Goal: Transaction & Acquisition: Purchase product/service

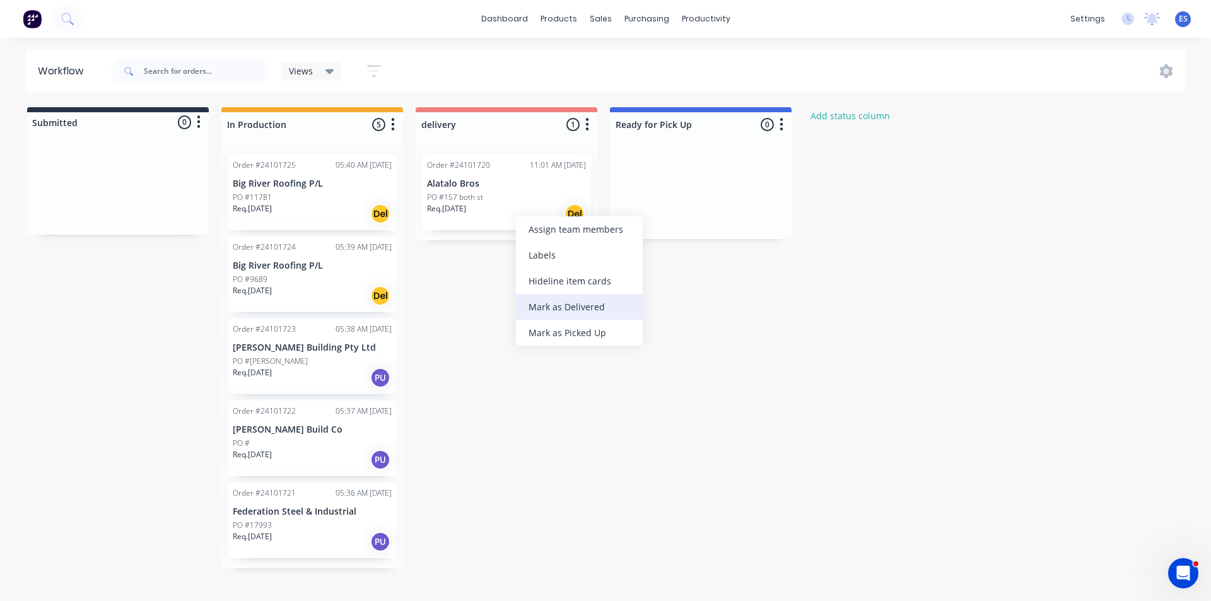
click at [581, 305] on div "Mark as Delivered" at bounding box center [579, 307] width 127 height 26
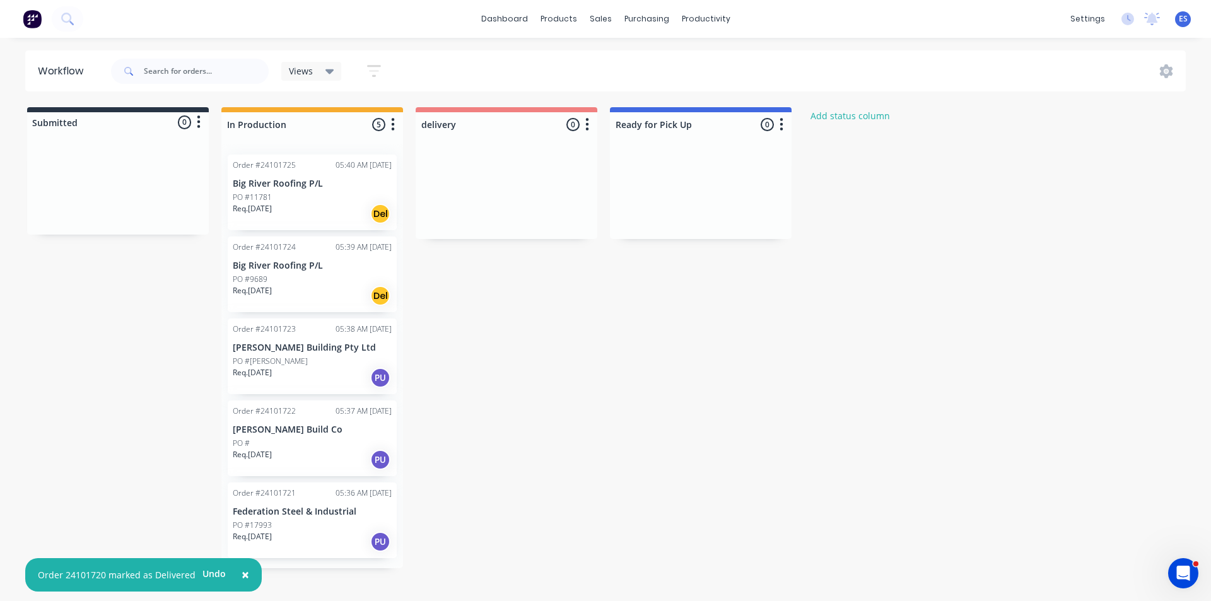
click at [25, 26] on img at bounding box center [32, 18] width 19 height 19
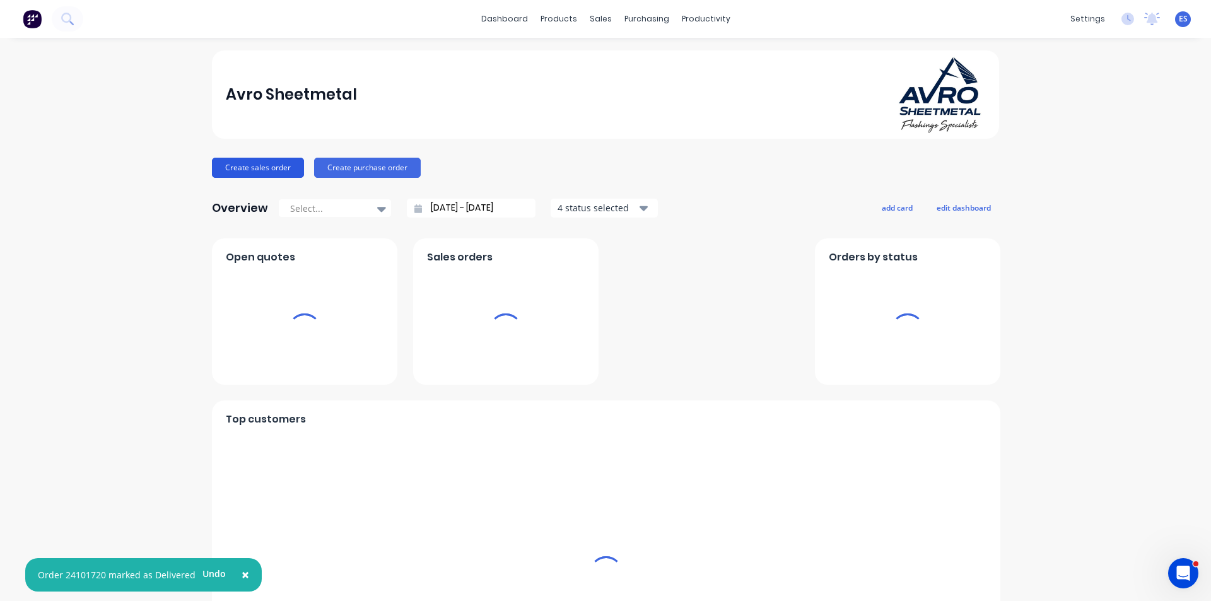
click at [232, 163] on button "Create sales order" at bounding box center [258, 168] width 92 height 20
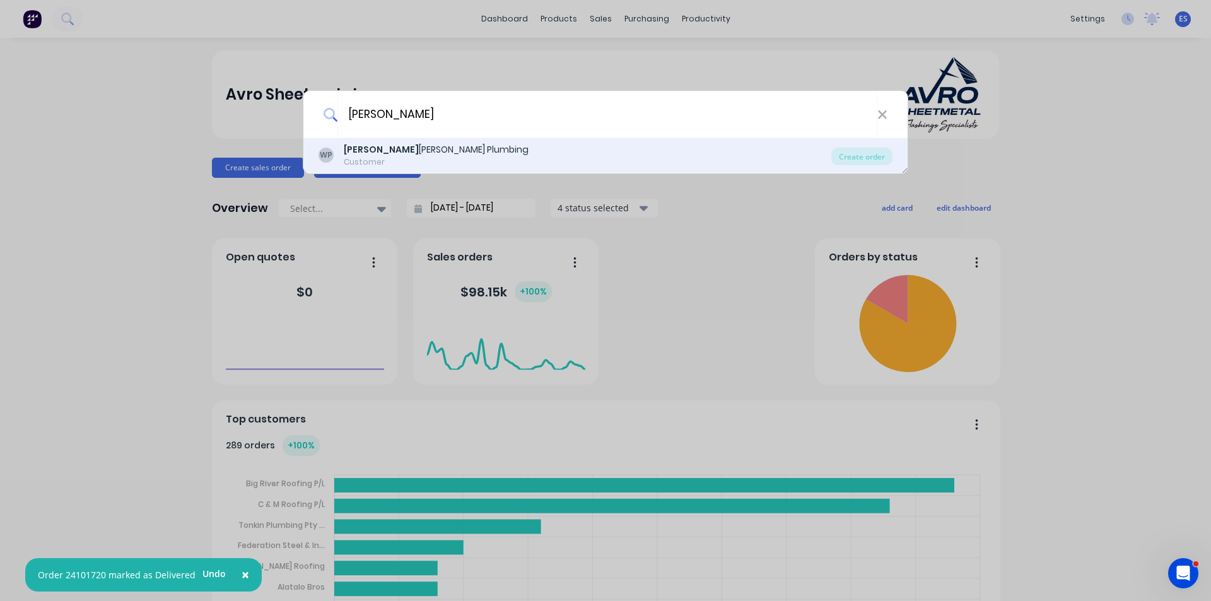
type input "[PERSON_NAME]"
click at [409, 163] on div "Customer" at bounding box center [436, 161] width 185 height 11
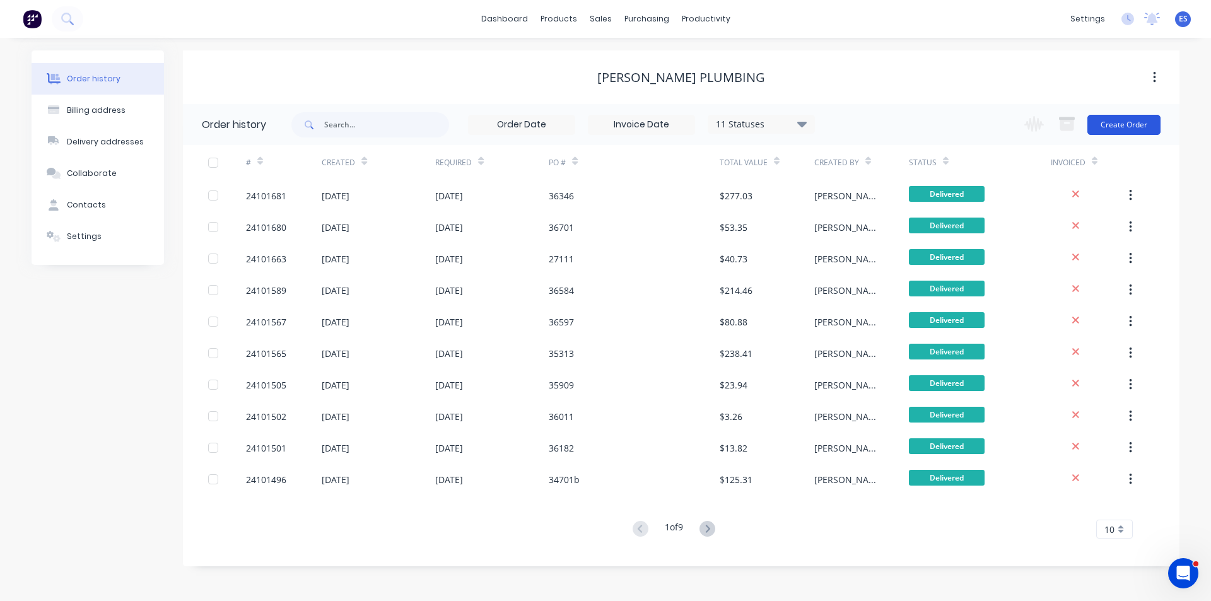
click at [1129, 118] on button "Create Order" at bounding box center [1124, 125] width 73 height 20
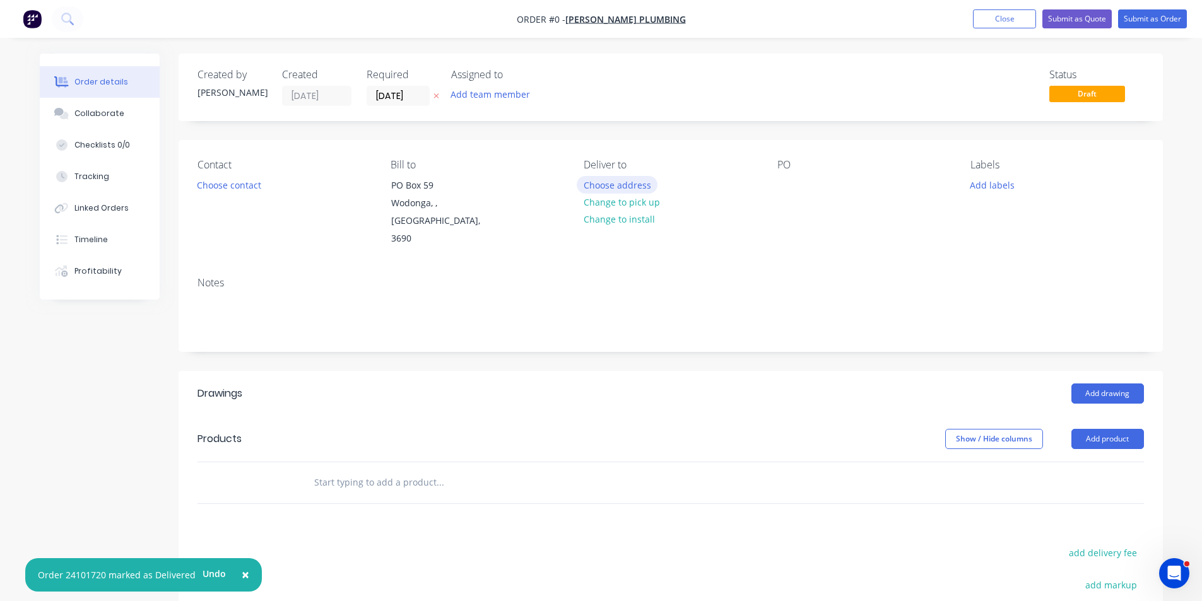
click at [615, 189] on button "Choose address" at bounding box center [617, 184] width 81 height 17
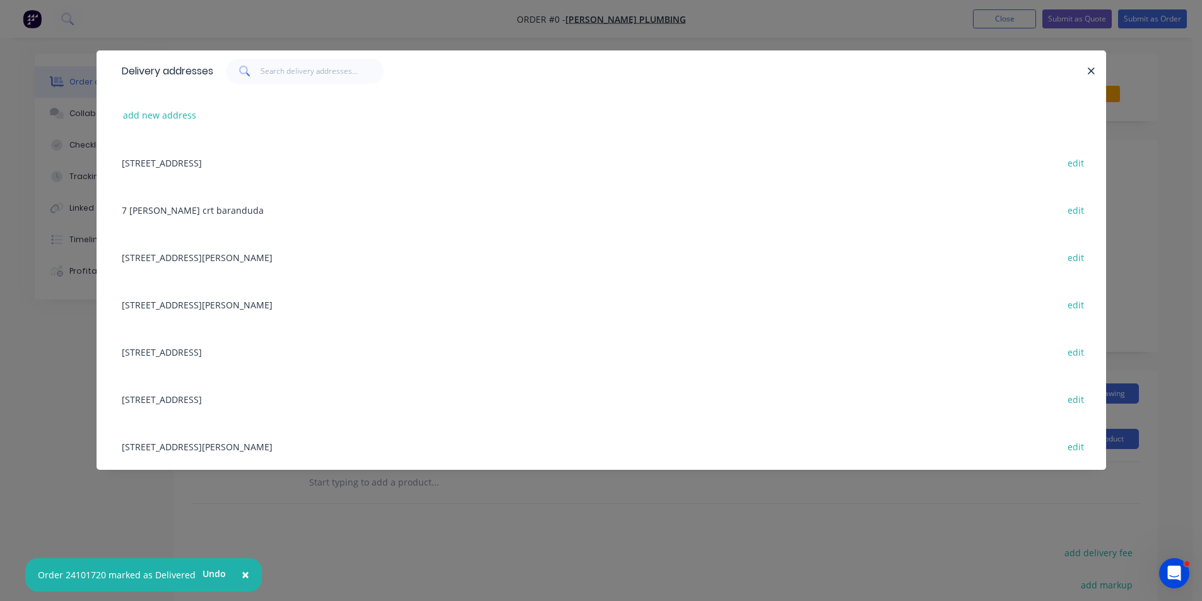
click at [213, 170] on div "[STREET_ADDRESS] edit" at bounding box center [601, 162] width 972 height 47
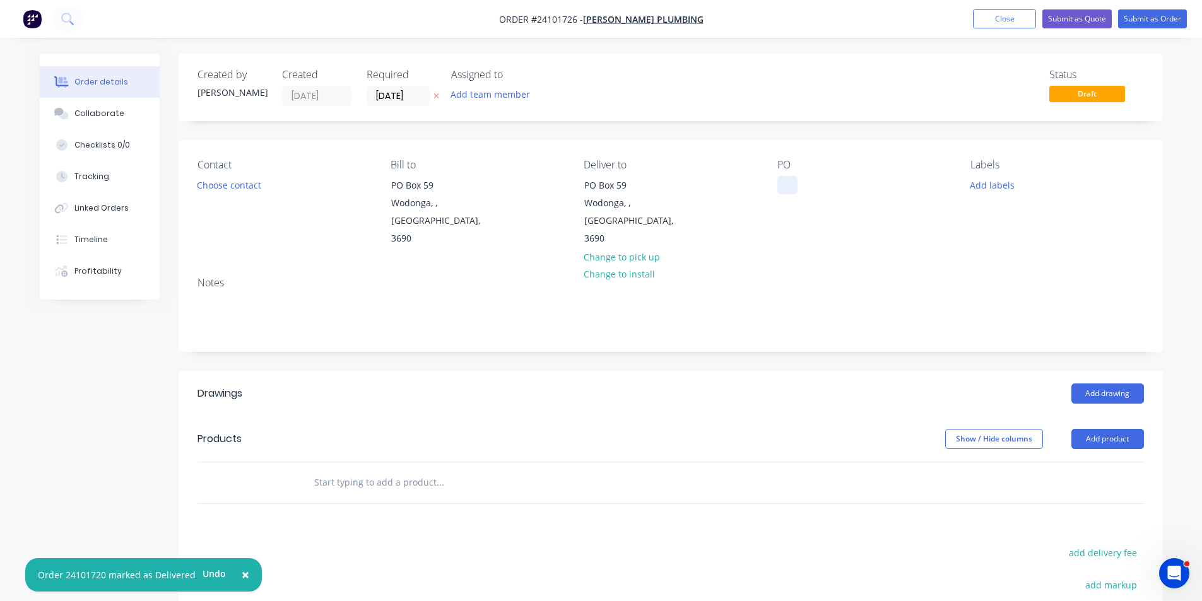
click at [788, 189] on div at bounding box center [787, 185] width 20 height 18
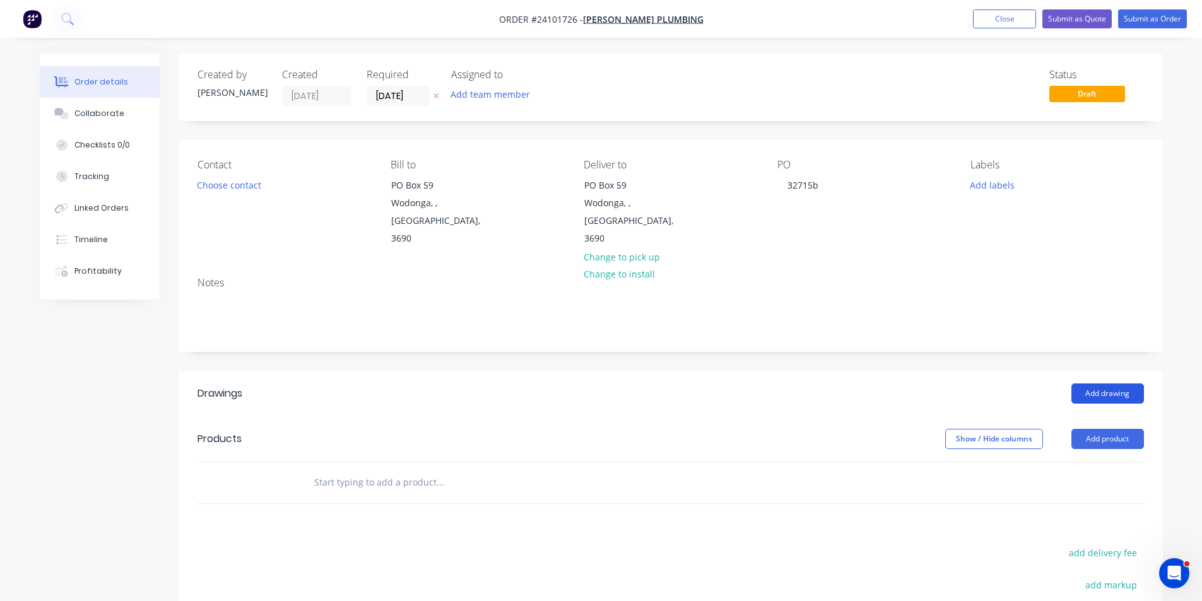
click at [1087, 384] on button "Add drawing" at bounding box center [1107, 394] width 73 height 20
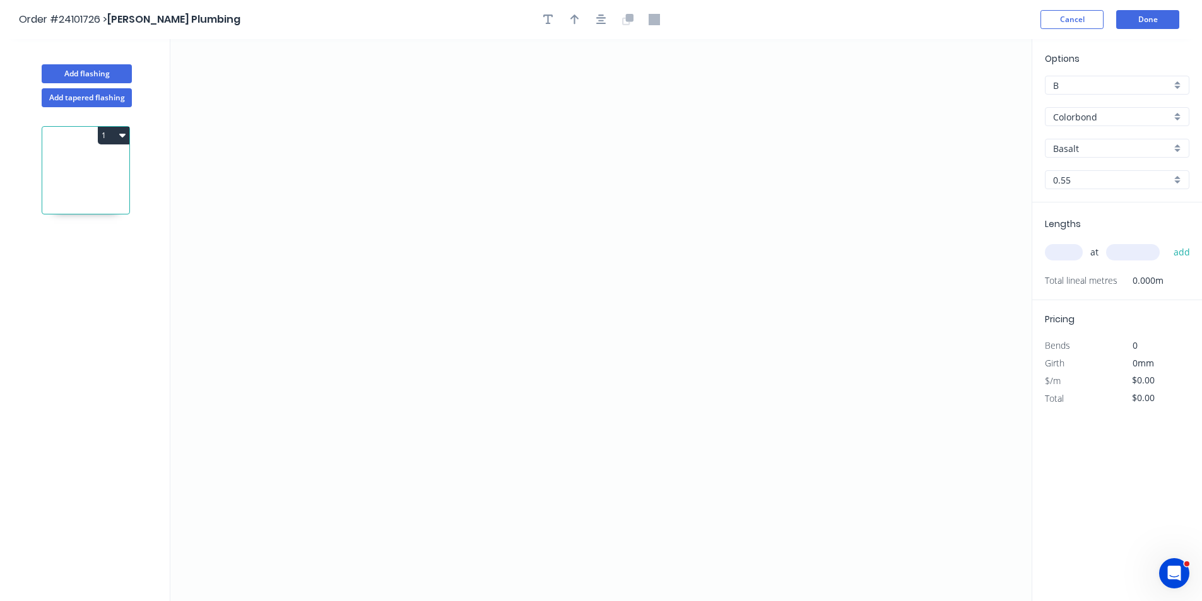
click at [1081, 144] on input "Basalt" at bounding box center [1112, 148] width 118 height 13
click at [1076, 198] on div "Night Sky" at bounding box center [1117, 195] width 143 height 22
type input "Night Sky"
click at [472, 298] on icon "0" at bounding box center [600, 320] width 861 height 562
click at [469, 207] on icon "0" at bounding box center [600, 320] width 861 height 562
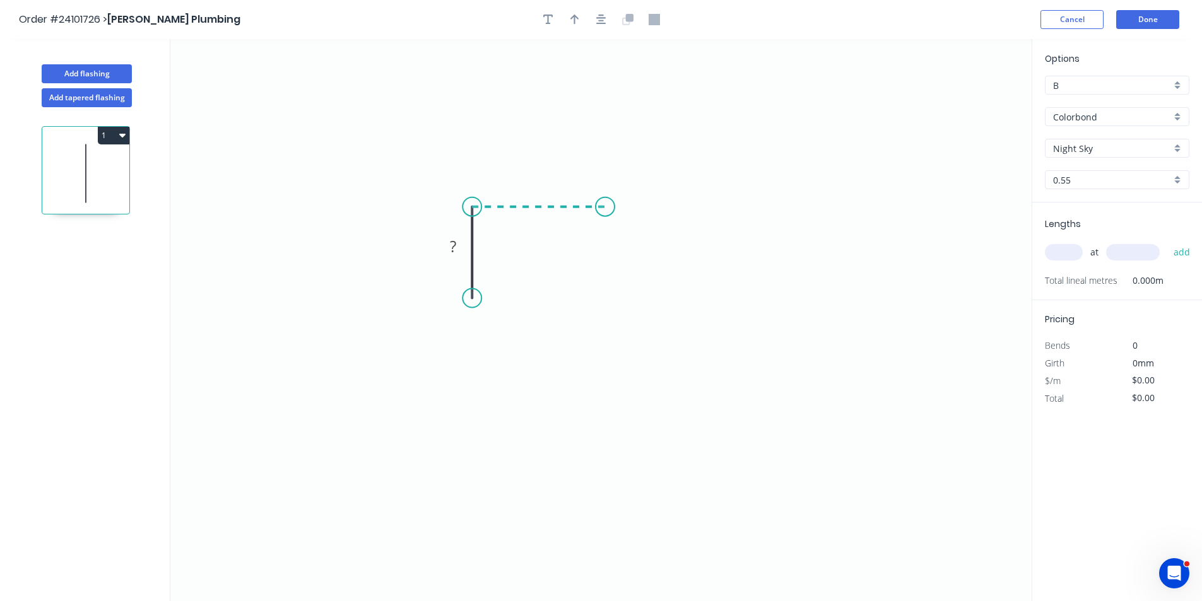
click at [605, 212] on icon "0 ?" at bounding box center [600, 320] width 861 height 562
click at [607, 298] on icon "0 ? ?" at bounding box center [600, 320] width 861 height 562
click at [635, 242] on rect at bounding box center [623, 248] width 25 height 18
click at [548, 185] on rect at bounding box center [538, 183] width 25 height 18
click at [463, 250] on rect at bounding box center [452, 248] width 25 height 18
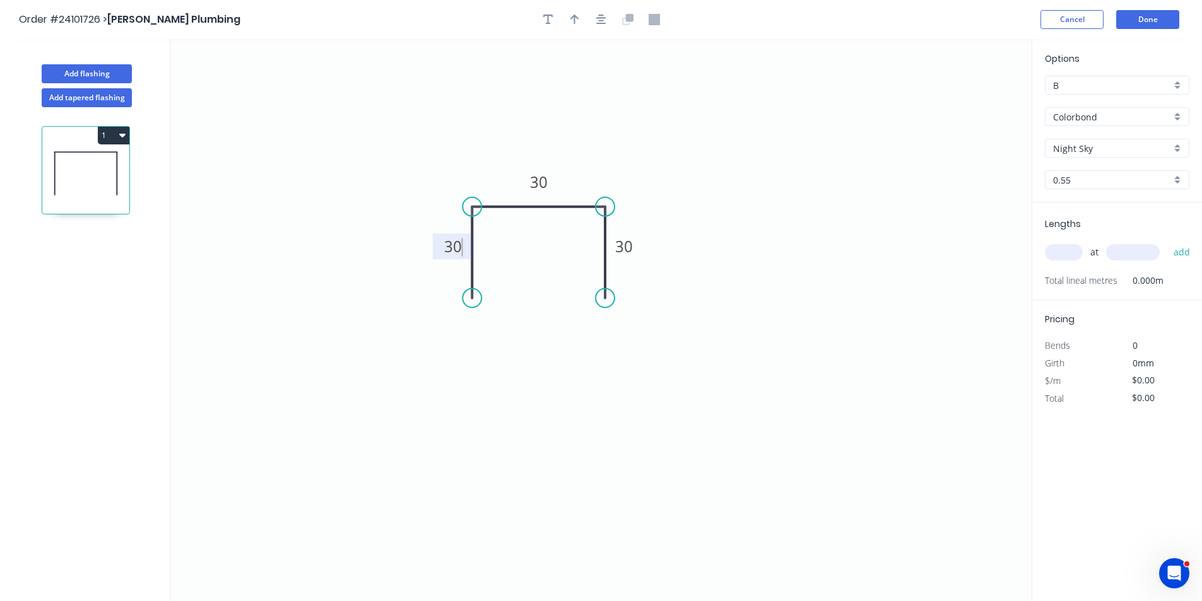
click at [1059, 247] on input "text" at bounding box center [1064, 252] width 38 height 16
type input "$6.47"
type input "1"
click at [1138, 252] on input "text" at bounding box center [1133, 252] width 54 height 16
type input "6000"
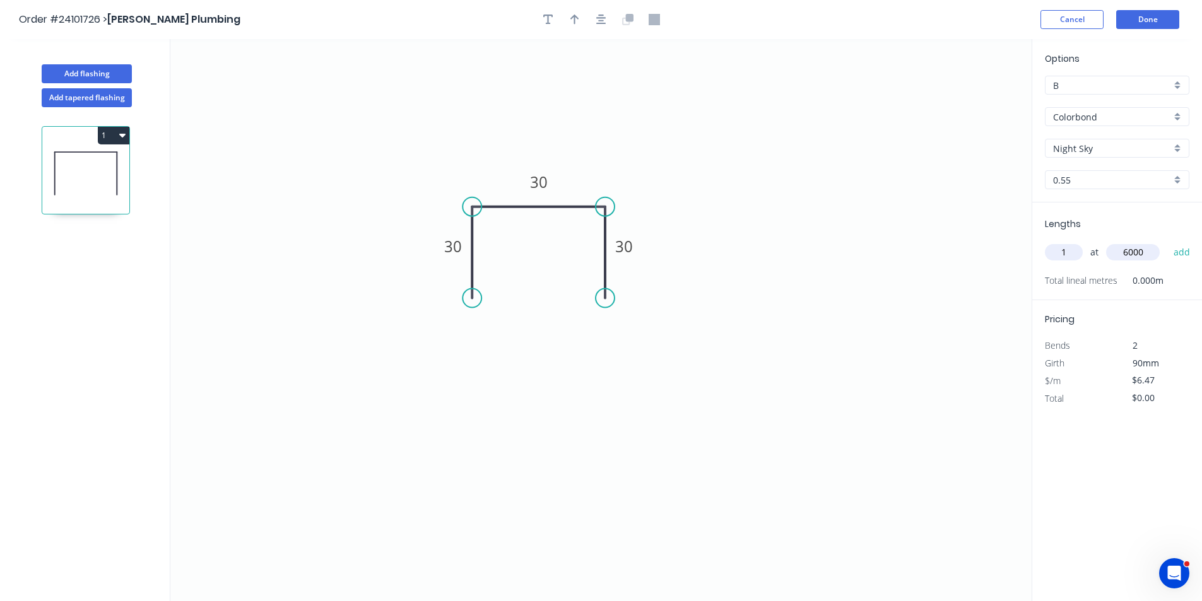
click at [1167, 242] on button "add" at bounding box center [1182, 252] width 30 height 21
type input "$38.82"
click at [1146, 21] on button "Done" at bounding box center [1147, 19] width 63 height 19
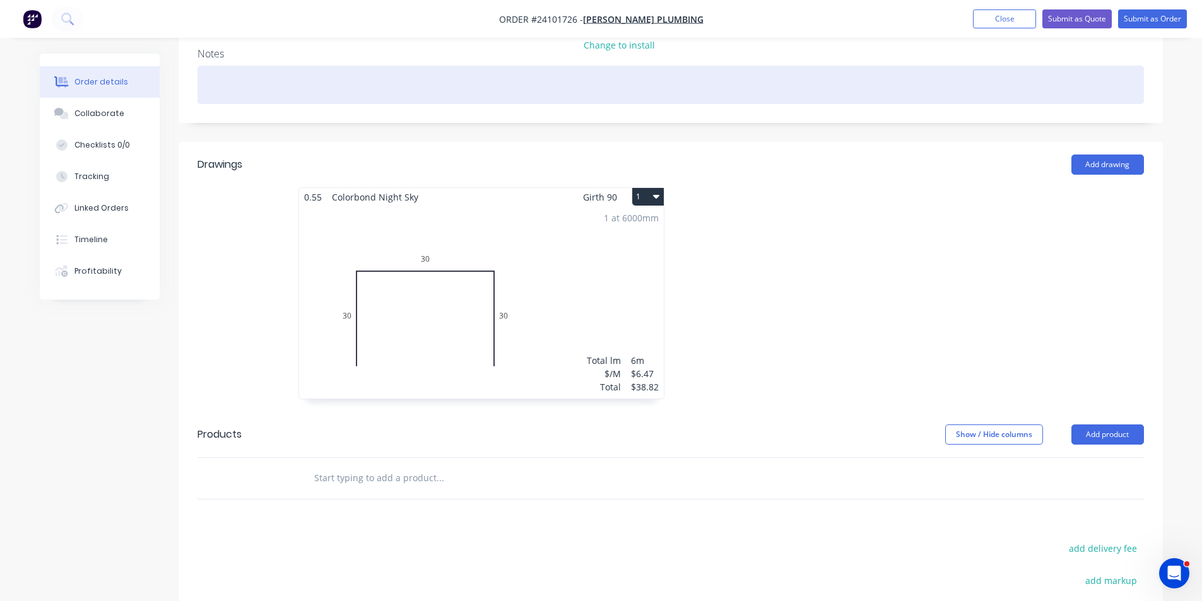
scroll to position [315, 0]
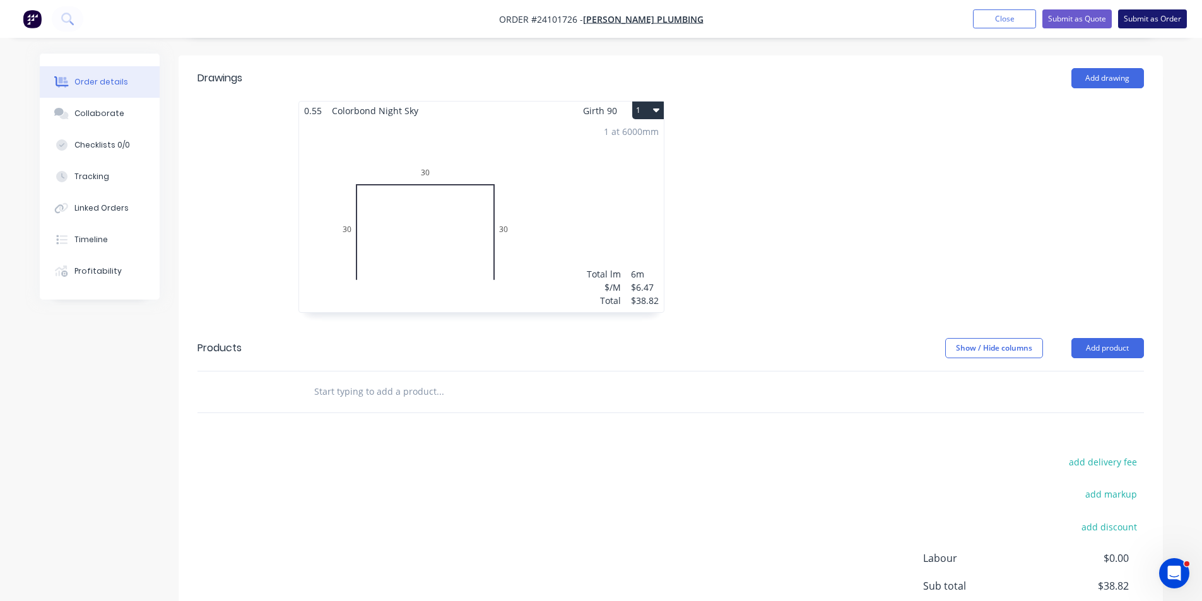
click at [1141, 16] on button "Submit as Order" at bounding box center [1152, 18] width 69 height 19
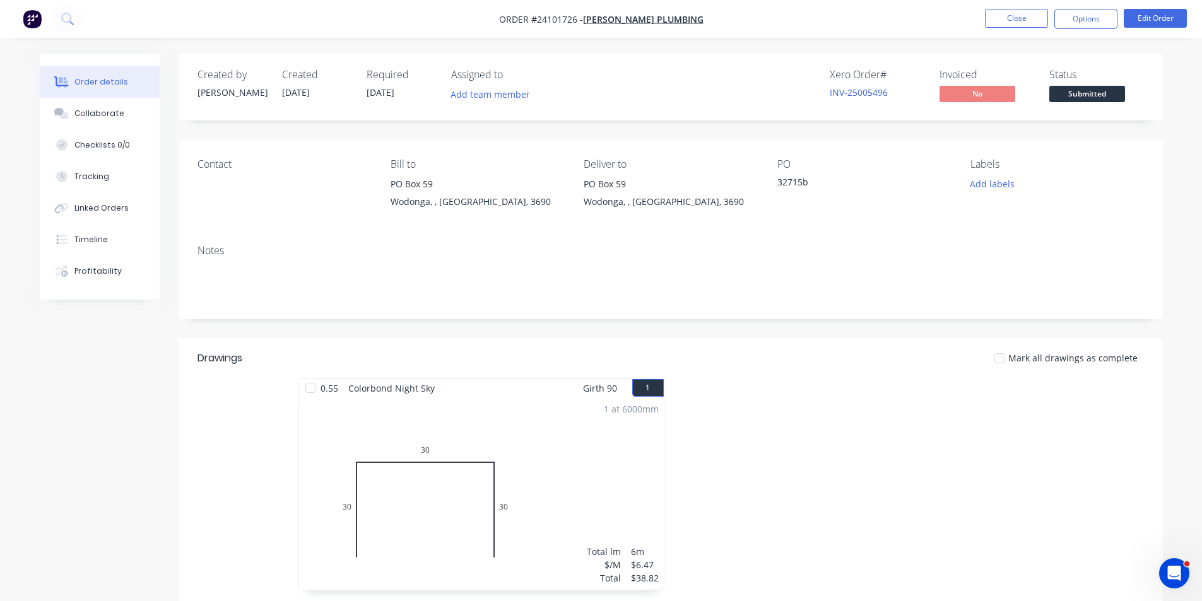
click at [30, 17] on img "button" at bounding box center [32, 18] width 19 height 19
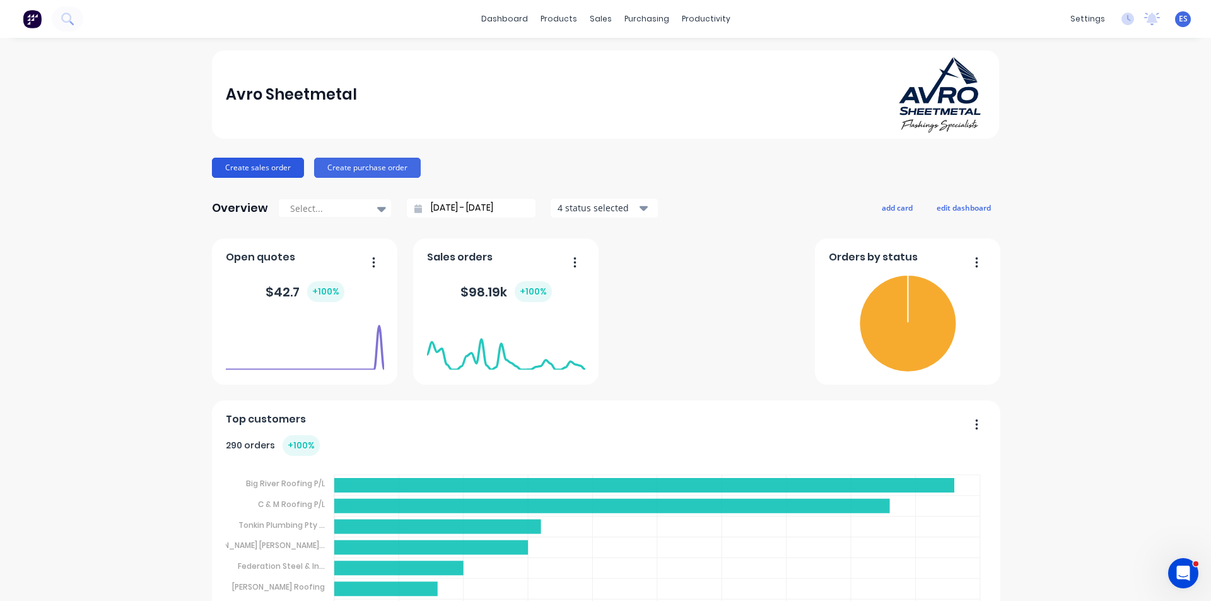
click at [254, 171] on button "Create sales order" at bounding box center [258, 168] width 92 height 20
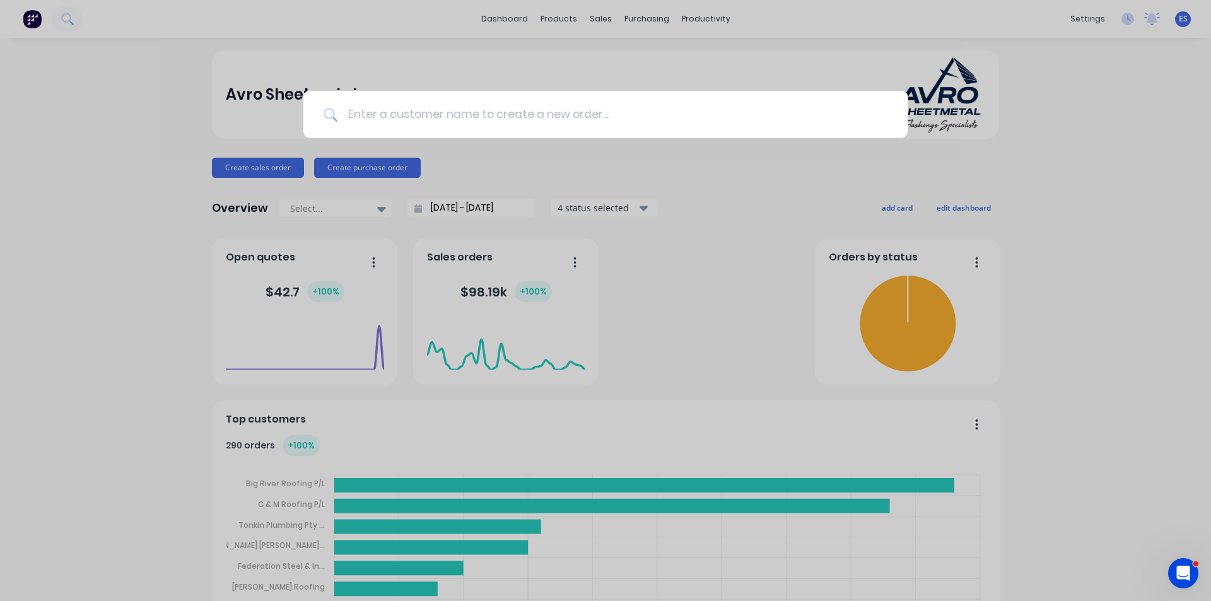
click at [411, 114] on input at bounding box center [613, 114] width 550 height 47
type input "alata"
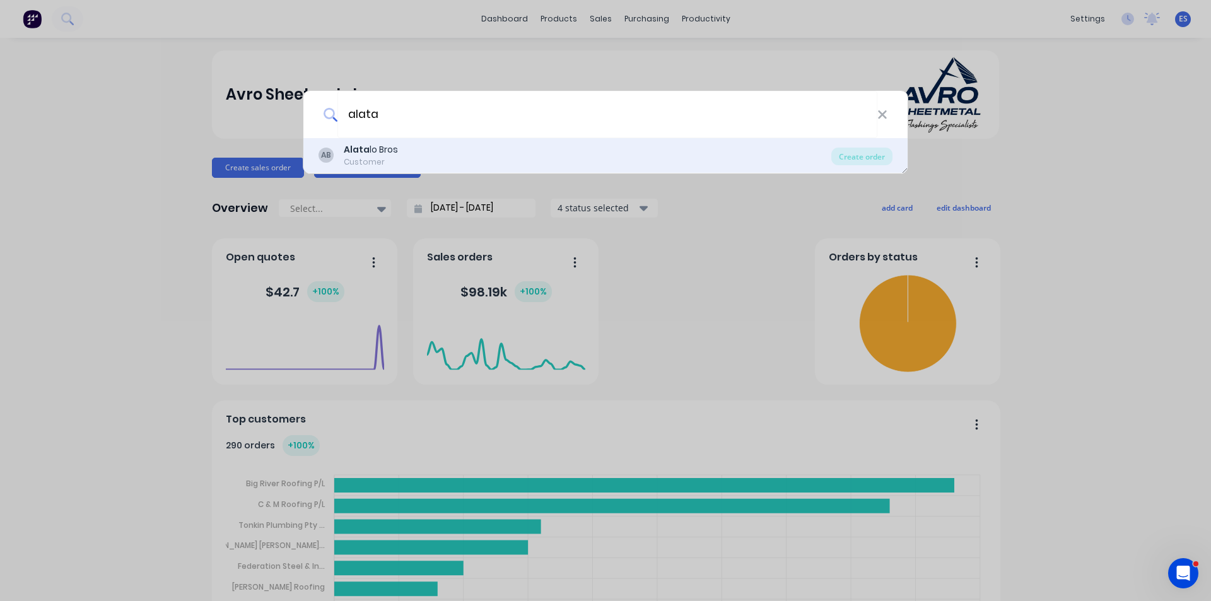
click at [413, 155] on div "AB Alata lo Bros Customer" at bounding box center [575, 155] width 513 height 25
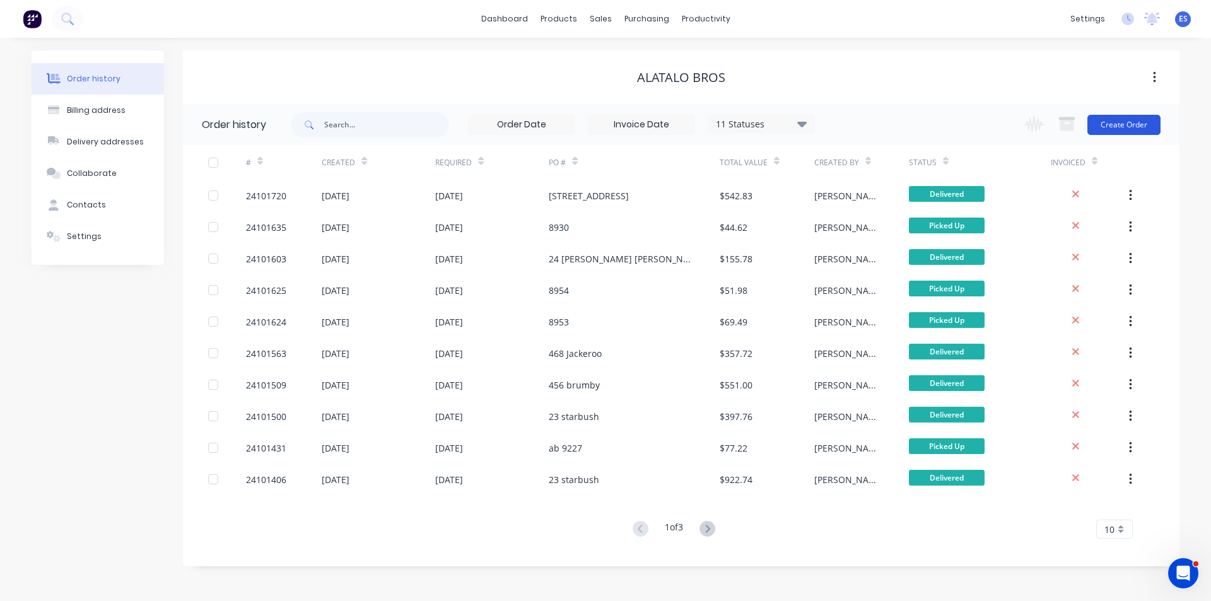
click at [1105, 127] on button "Create Order" at bounding box center [1124, 125] width 73 height 20
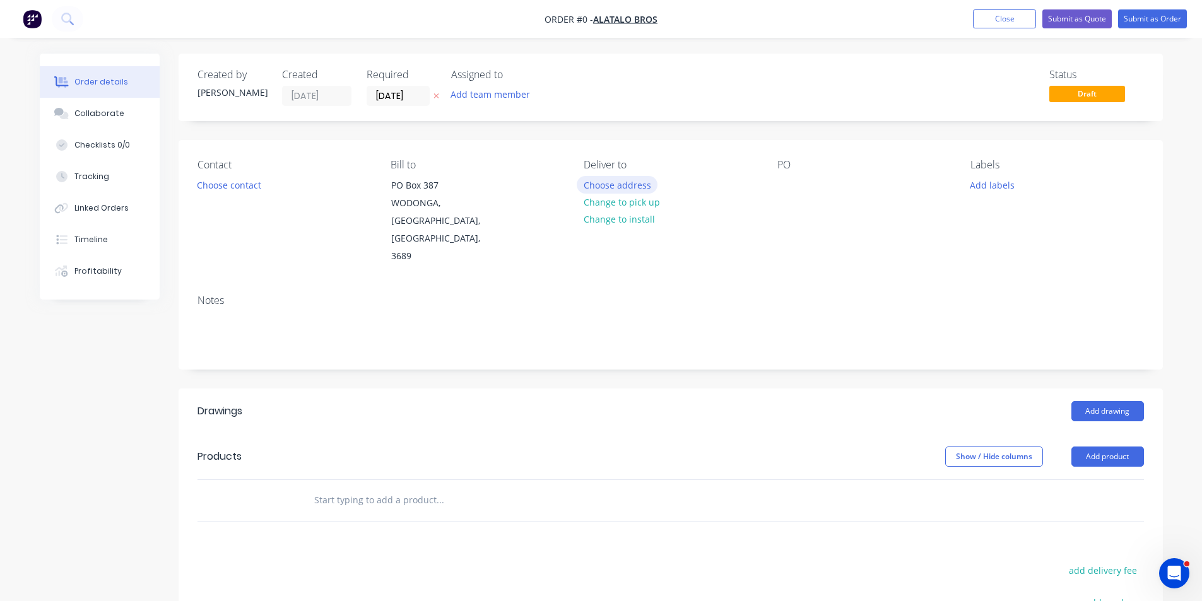
click at [644, 186] on button "Choose address" at bounding box center [617, 184] width 81 height 17
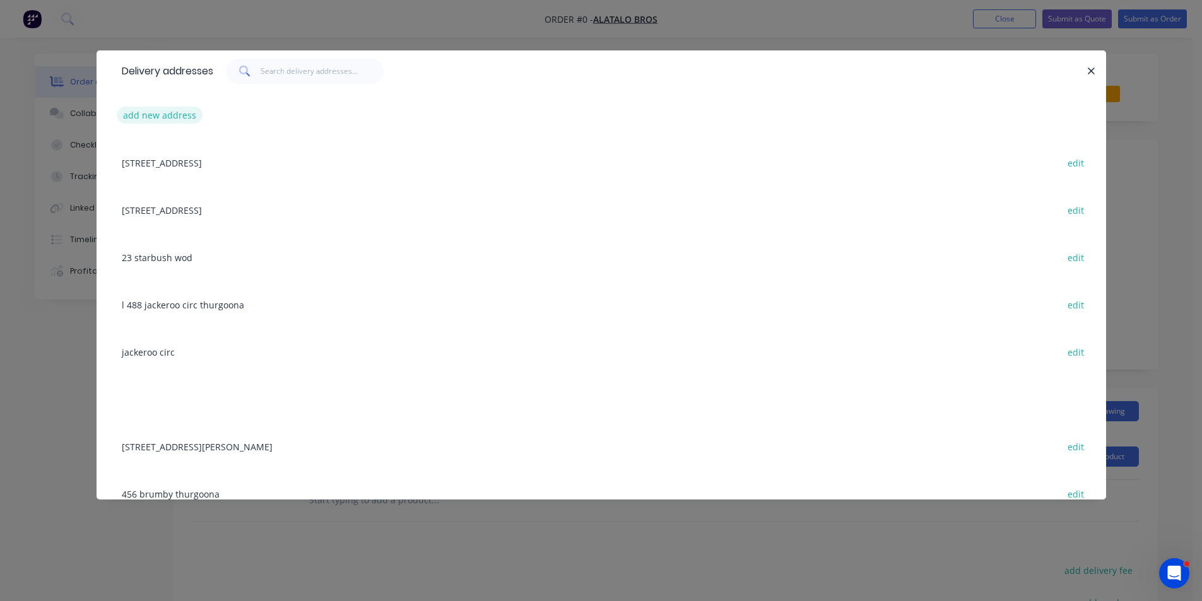
click at [141, 117] on button "add new address" at bounding box center [160, 115] width 86 height 17
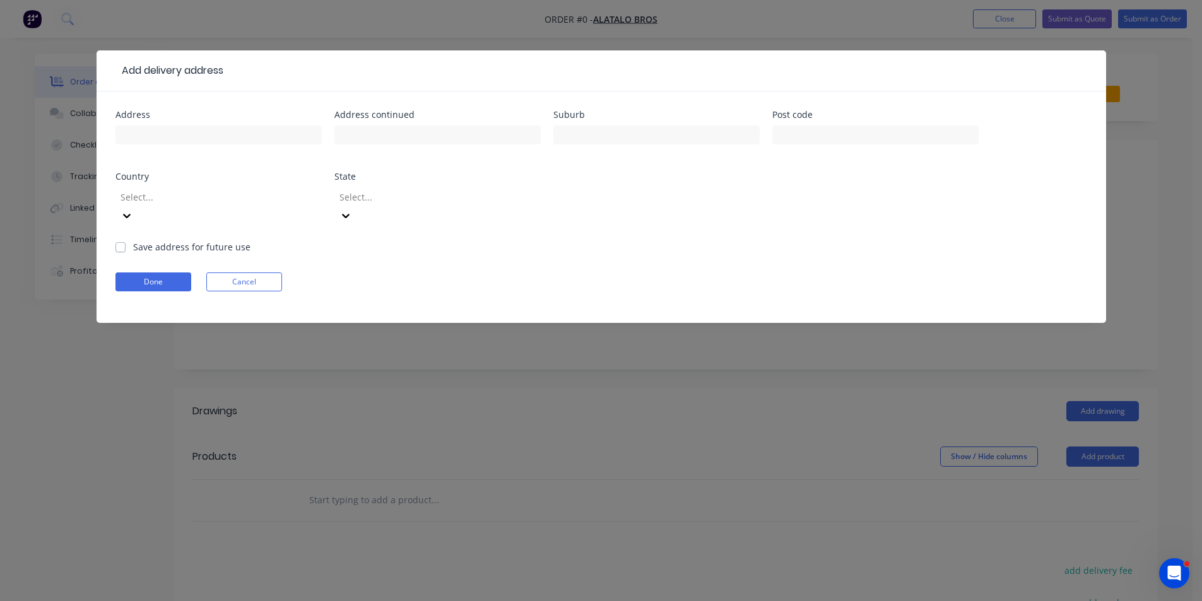
click at [259, 144] on div at bounding box center [218, 140] width 206 height 37
click at [262, 134] on input "text" at bounding box center [218, 135] width 206 height 19
type input "[PERSON_NAME] ct [PERSON_NAME]"
click at [133, 240] on label "Save address for future use" at bounding box center [191, 246] width 117 height 13
click at [121, 240] on input "Save address for future use" at bounding box center [120, 246] width 10 height 12
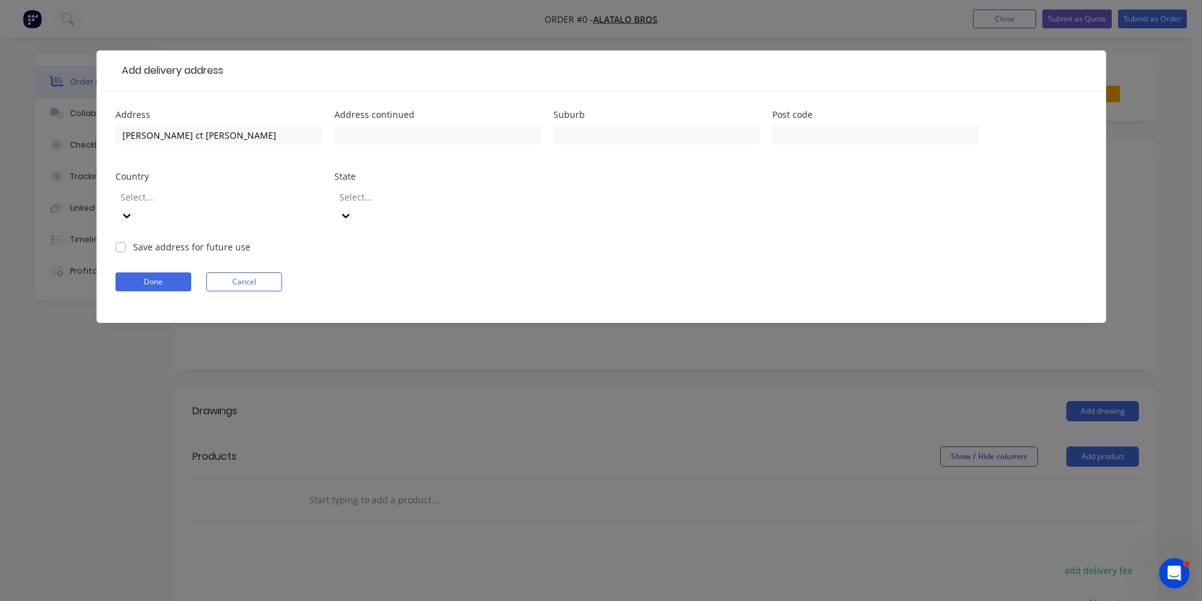
checkbox input "true"
click at [156, 273] on button "Done" at bounding box center [153, 282] width 76 height 19
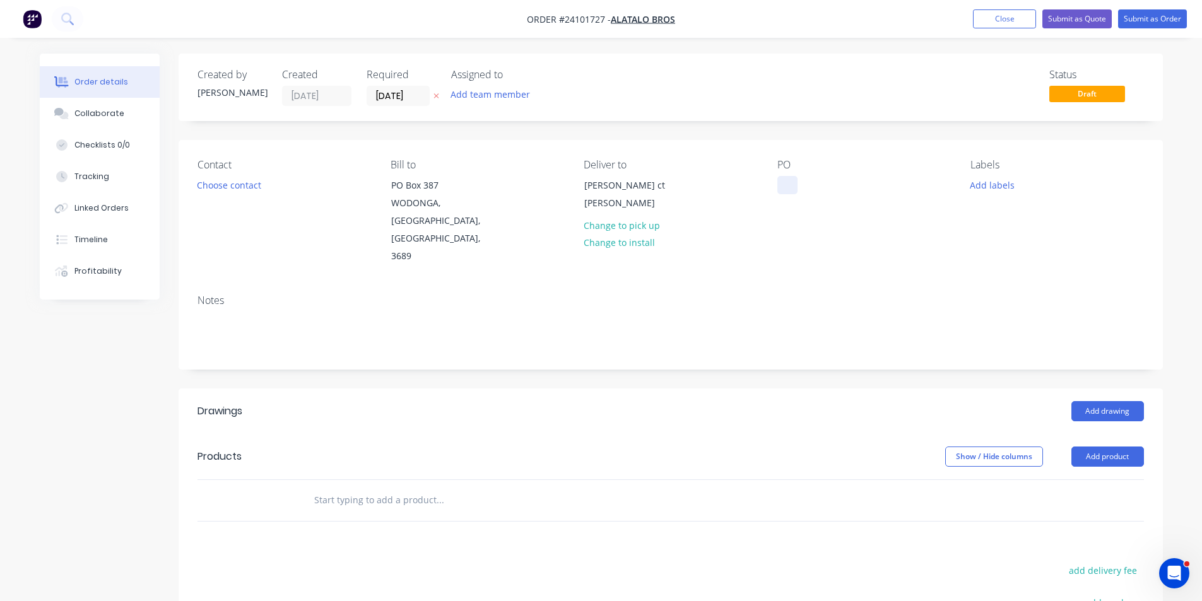
click at [781, 186] on div at bounding box center [787, 185] width 20 height 18
click at [1094, 401] on button "Add drawing" at bounding box center [1107, 411] width 73 height 20
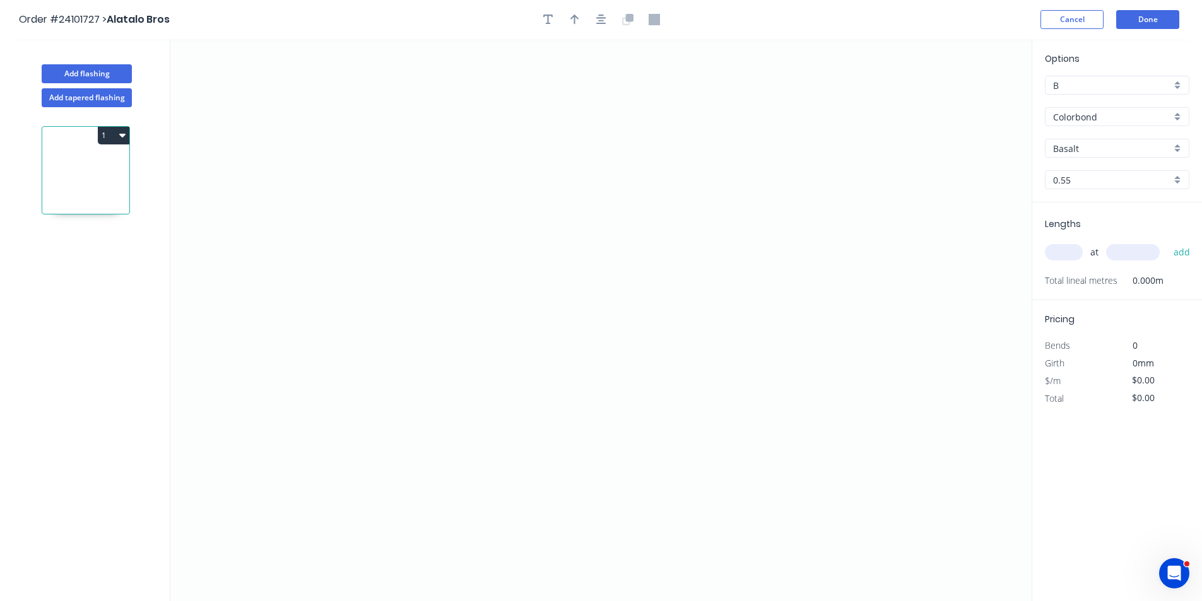
click at [1095, 146] on input "Basalt" at bounding box center [1112, 148] width 118 height 13
click at [1077, 163] on div "Jasper" at bounding box center [1117, 173] width 143 height 22
type input "Jasper"
click at [478, 204] on icon "0" at bounding box center [600, 320] width 861 height 562
click at [423, 203] on icon "0" at bounding box center [600, 320] width 861 height 562
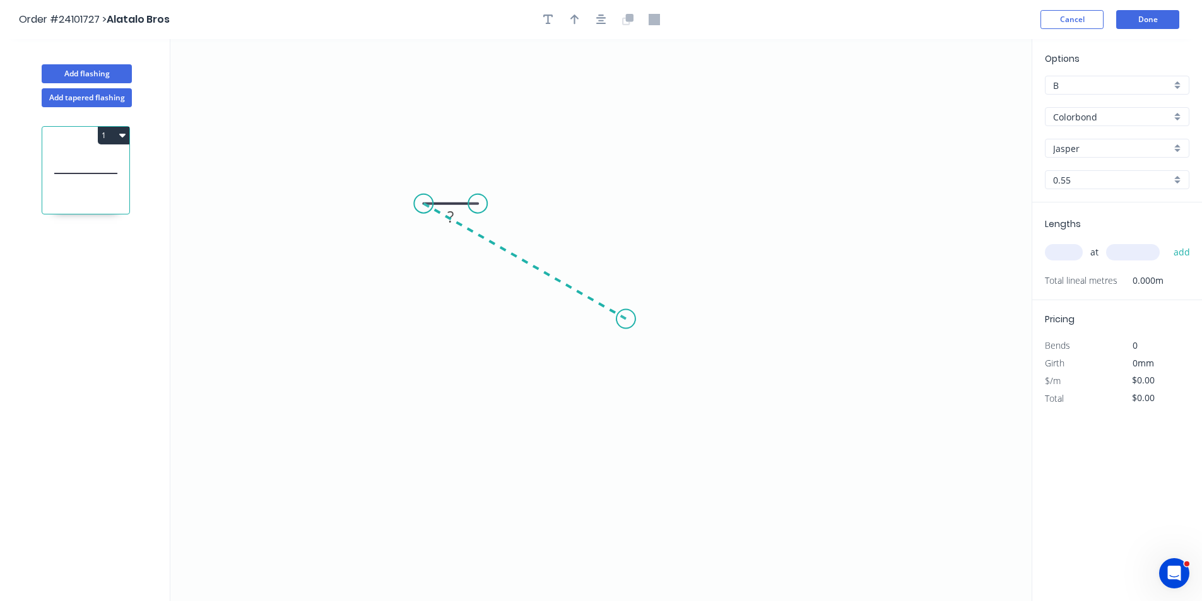
click at [625, 321] on icon "0 ?" at bounding box center [600, 320] width 861 height 562
click at [804, 213] on icon "0 ? ? ? º" at bounding box center [600, 320] width 861 height 562
click at [752, 209] on icon "0 ? ? ? ? º ? º" at bounding box center [600, 320] width 861 height 562
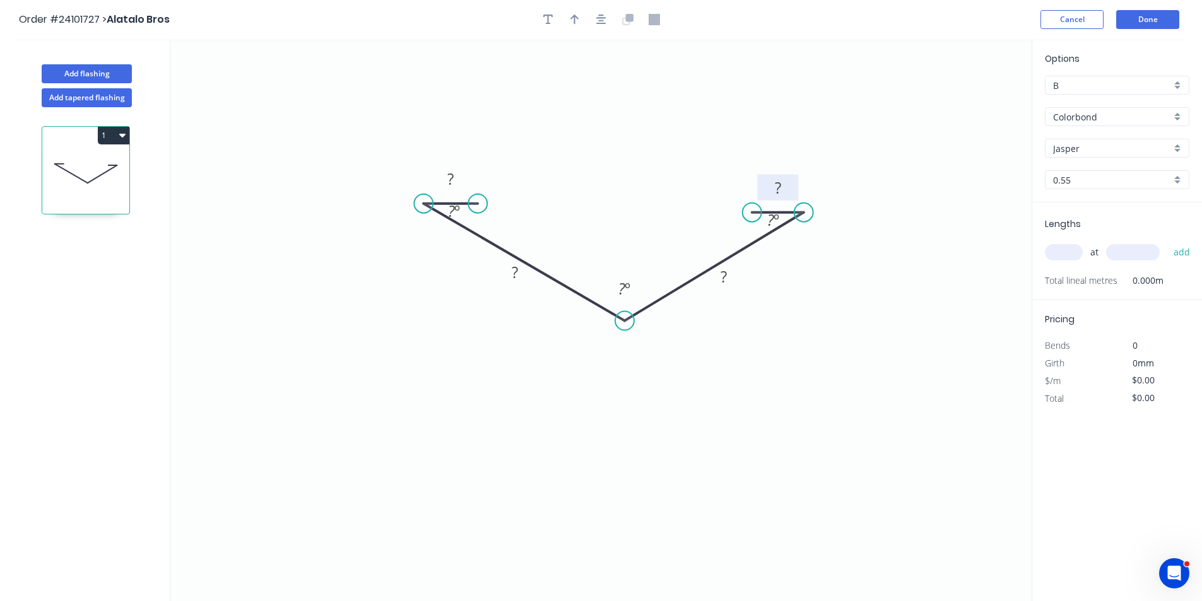
click at [775, 187] on tspan "?" at bounding box center [778, 187] width 6 height 21
click at [440, 180] on rect at bounding box center [450, 180] width 25 height 18
click at [498, 273] on rect at bounding box center [514, 272] width 41 height 26
click at [510, 266] on rect at bounding box center [514, 274] width 25 height 18
click at [723, 273] on tspan "?" at bounding box center [724, 276] width 6 height 21
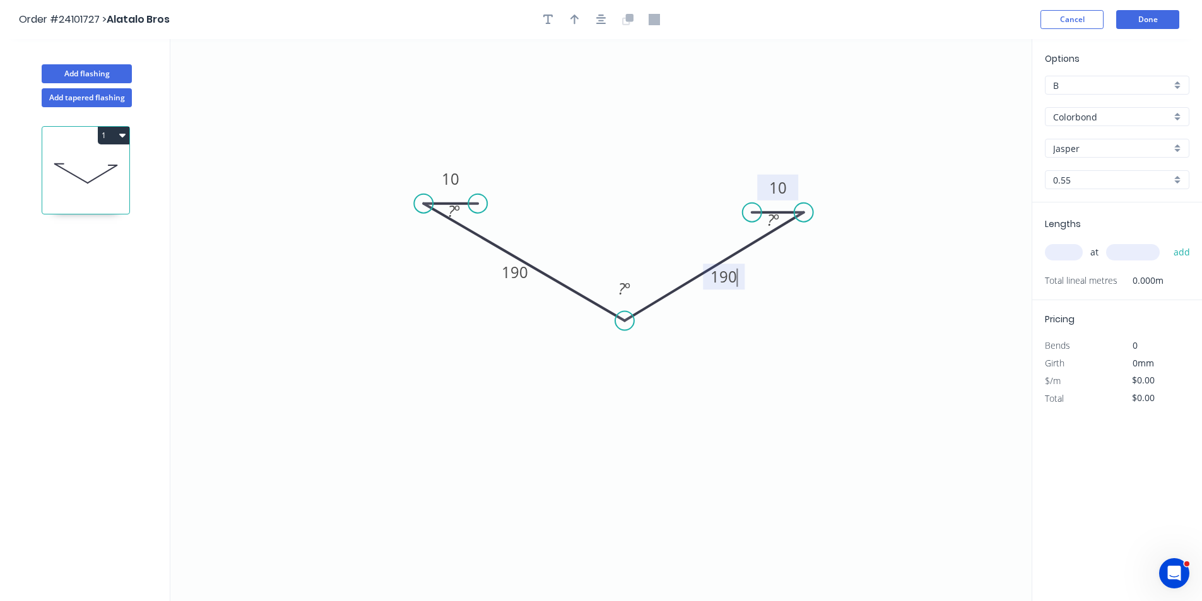
click at [1072, 257] on input "text" at bounding box center [1064, 252] width 38 height 16
type input "$15.40"
type input "1"
click at [1131, 257] on input "text" at bounding box center [1133, 252] width 54 height 16
type input "500"
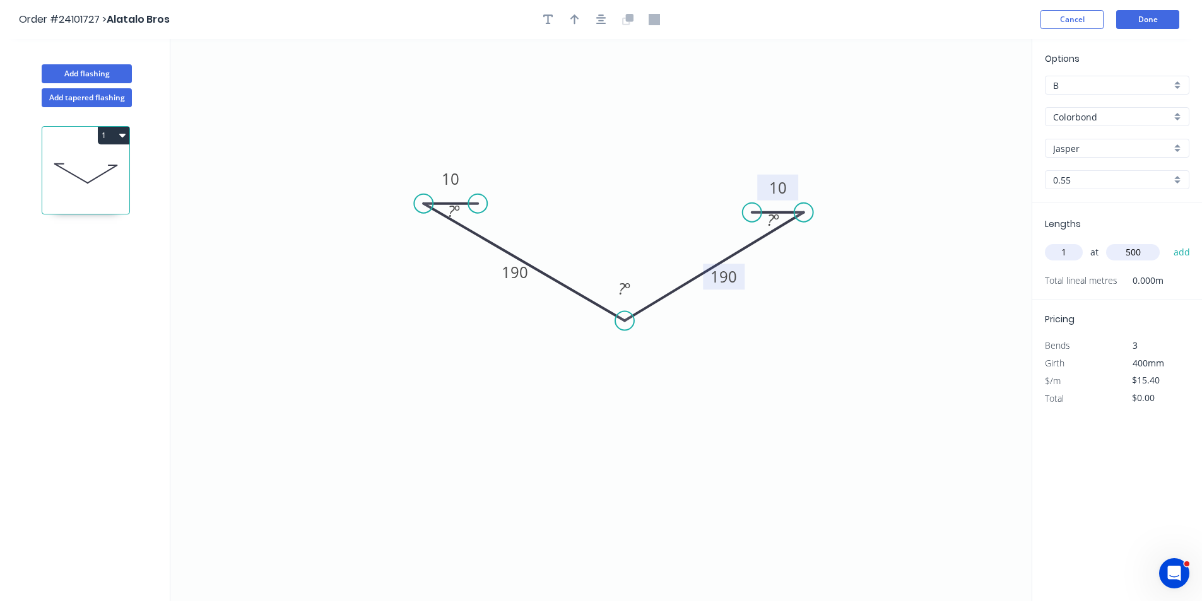
click at [1167, 242] on button "add" at bounding box center [1182, 252] width 30 height 21
click at [1182, 273] on icon "button" at bounding box center [1184, 278] width 11 height 15
type input "$0.00"
click at [1065, 257] on input "text" at bounding box center [1064, 252] width 38 height 16
type input "1"
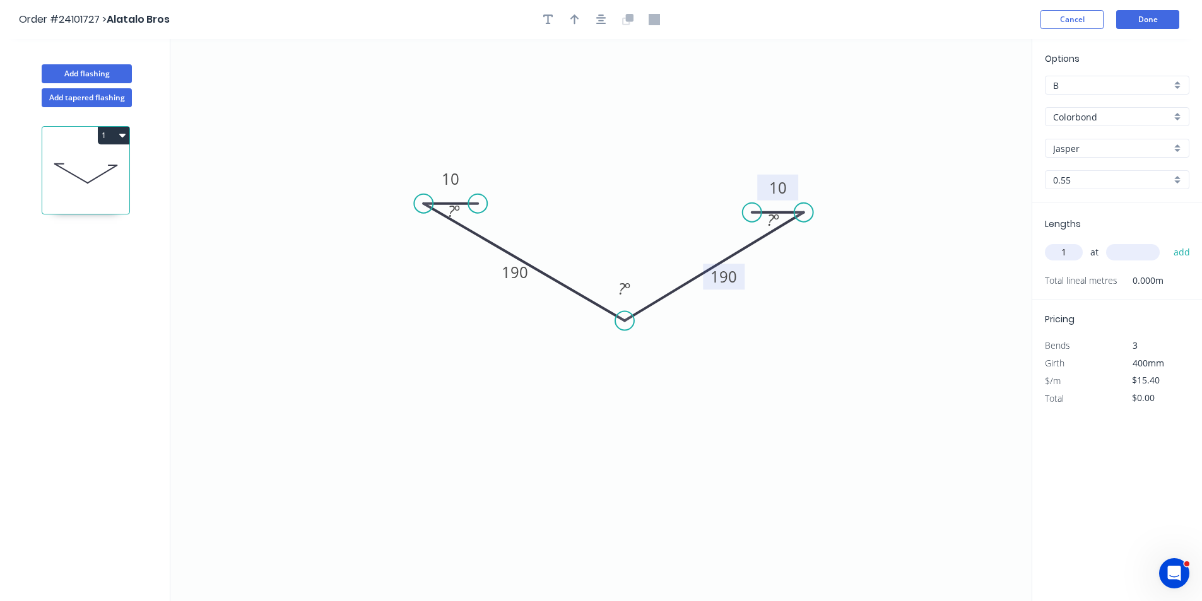
click at [1116, 250] on input "text" at bounding box center [1133, 252] width 54 height 16
type input "5000"
click at [1167, 242] on button "add" at bounding box center [1182, 252] width 30 height 21
type input "$77.00"
type input "1"
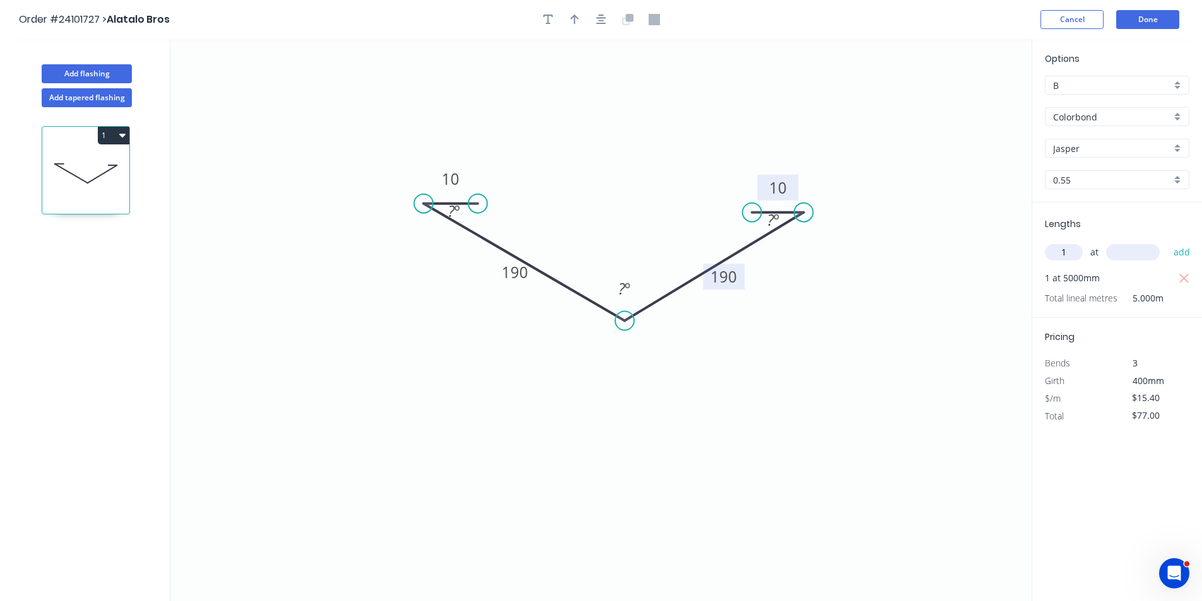
click at [1116, 250] on input "text" at bounding box center [1133, 252] width 54 height 16
type input "6000"
click at [1167, 242] on button "add" at bounding box center [1182, 252] width 30 height 21
type input "$169.40"
click at [124, 73] on button "Add flashing" at bounding box center [87, 73] width 90 height 19
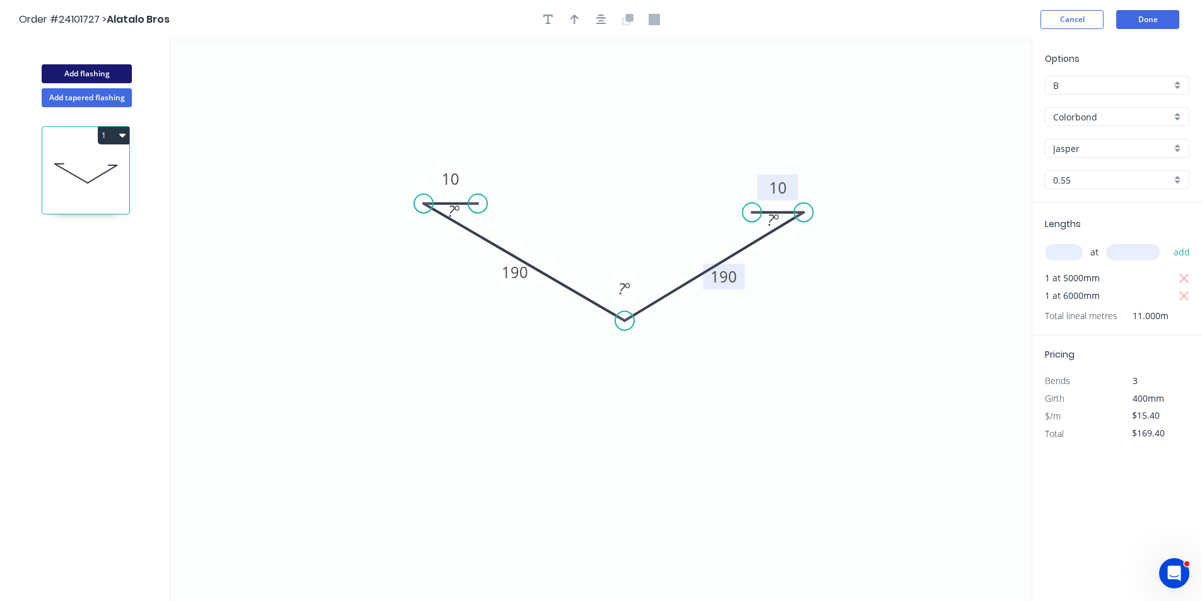
type input "$0.00"
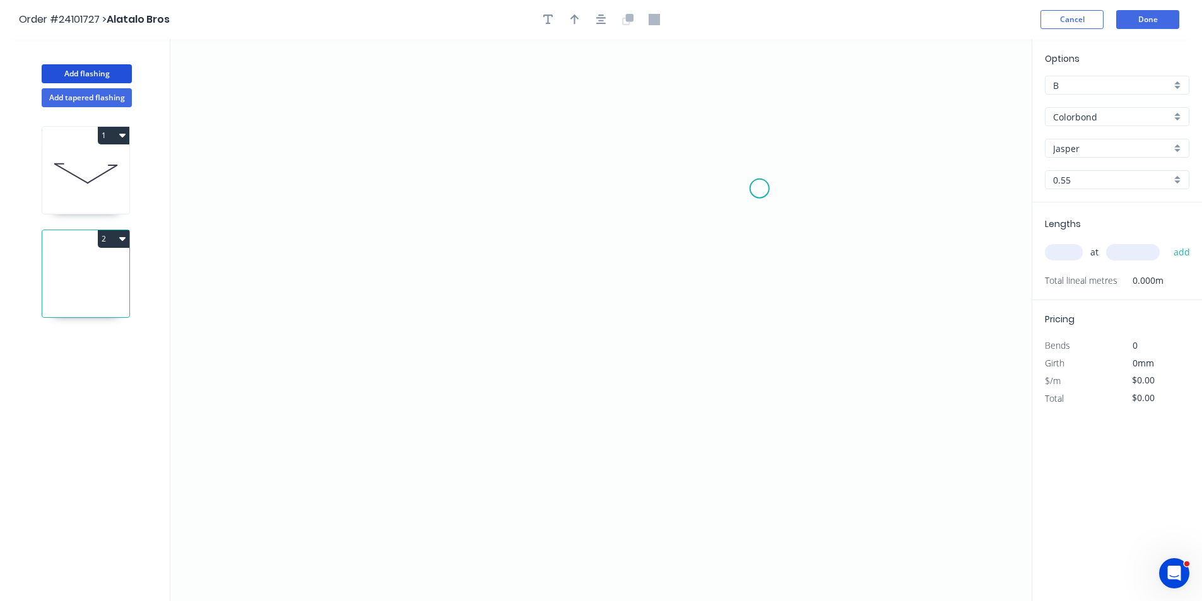
click at [760, 189] on icon "0" at bounding box center [600, 320] width 861 height 562
click at [726, 163] on icon at bounding box center [743, 176] width 34 height 26
click at [476, 169] on icon "0 ?" at bounding box center [600, 320] width 861 height 562
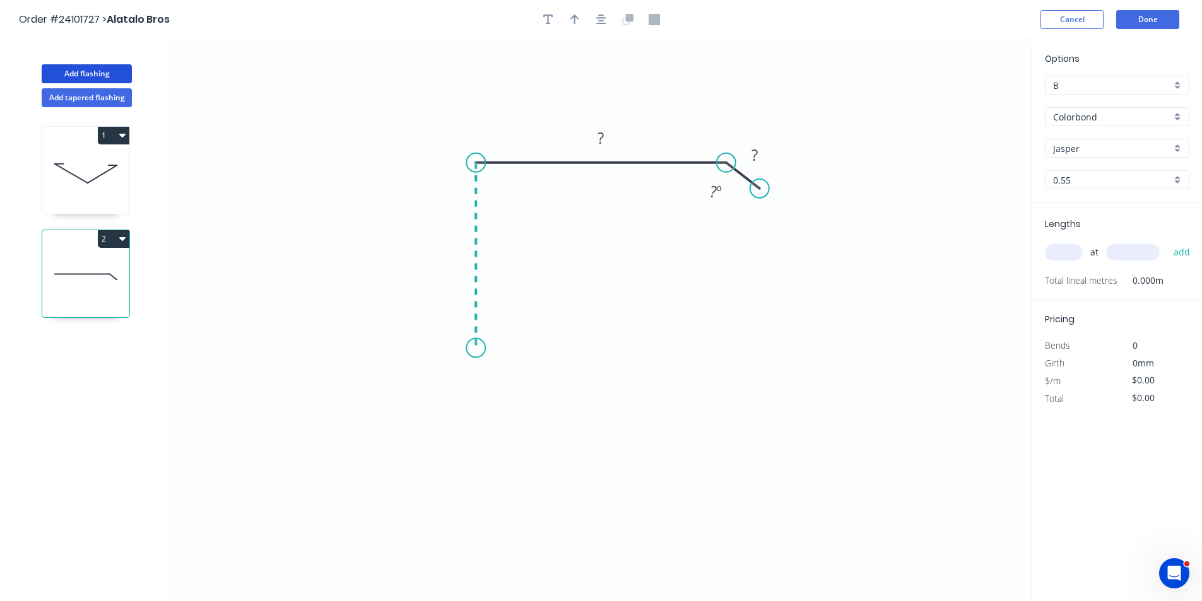
click at [468, 348] on icon "0 ? ? ? º" at bounding box center [600, 320] width 861 height 562
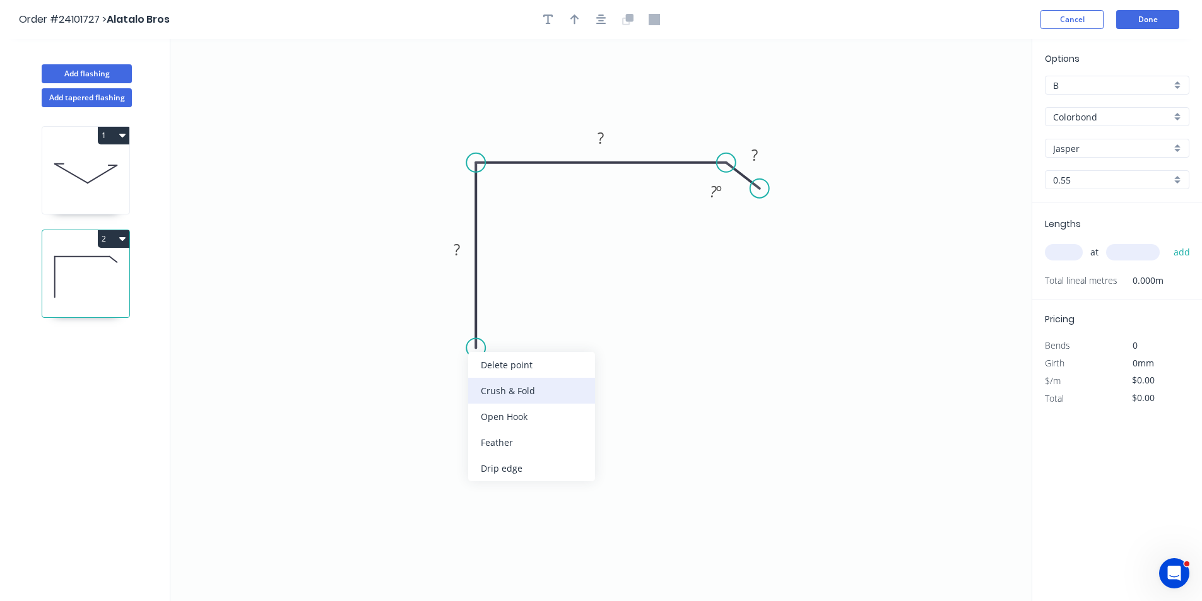
click at [502, 387] on div "Crush & Fold" at bounding box center [531, 391] width 127 height 26
click at [463, 250] on rect at bounding box center [456, 251] width 25 height 18
click at [603, 135] on tspan "?" at bounding box center [601, 137] width 6 height 21
click at [748, 155] on rect at bounding box center [754, 156] width 25 height 18
click at [1066, 254] on input "text" at bounding box center [1064, 252] width 38 height 16
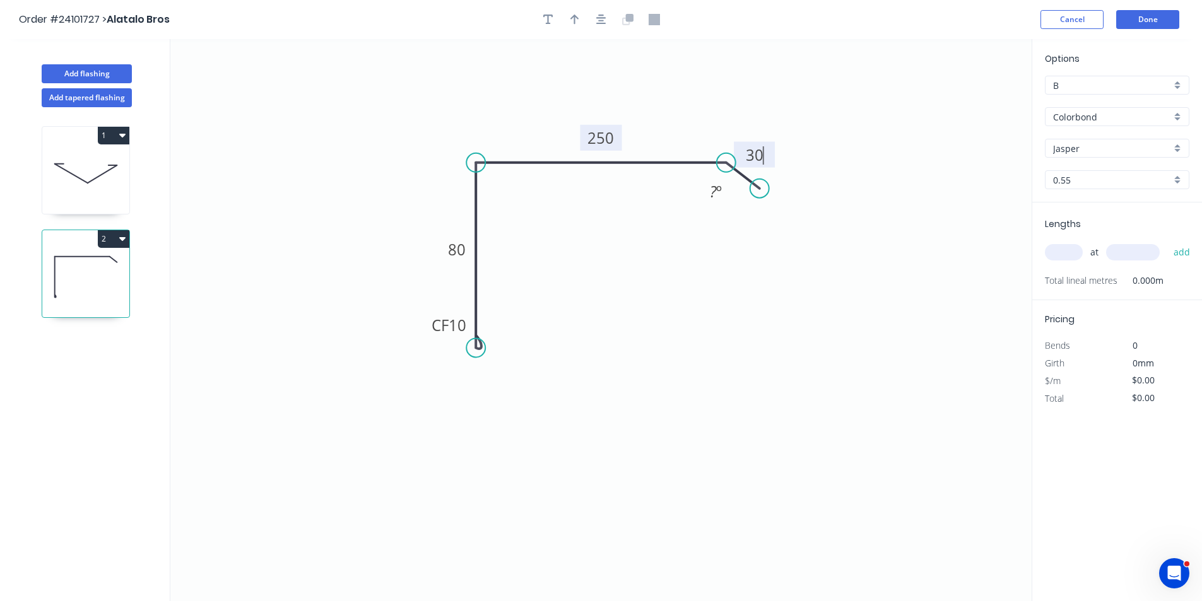
type input "$15.40"
type input "2"
click at [1138, 254] on input "text" at bounding box center [1133, 252] width 54 height 16
type input "4100"
click at [1167, 242] on button "add" at bounding box center [1182, 252] width 30 height 21
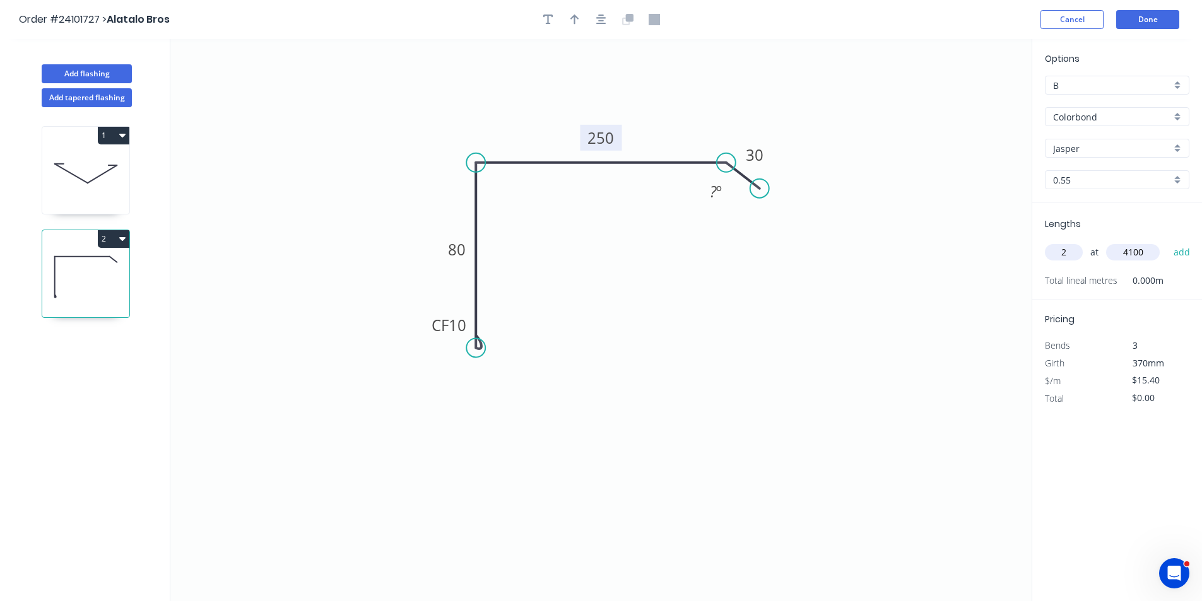
type input "$126.28"
type input "2"
click at [1140, 254] on input "text" at bounding box center [1133, 252] width 54 height 16
type input "3500"
click at [1167, 242] on button "add" at bounding box center [1182, 252] width 30 height 21
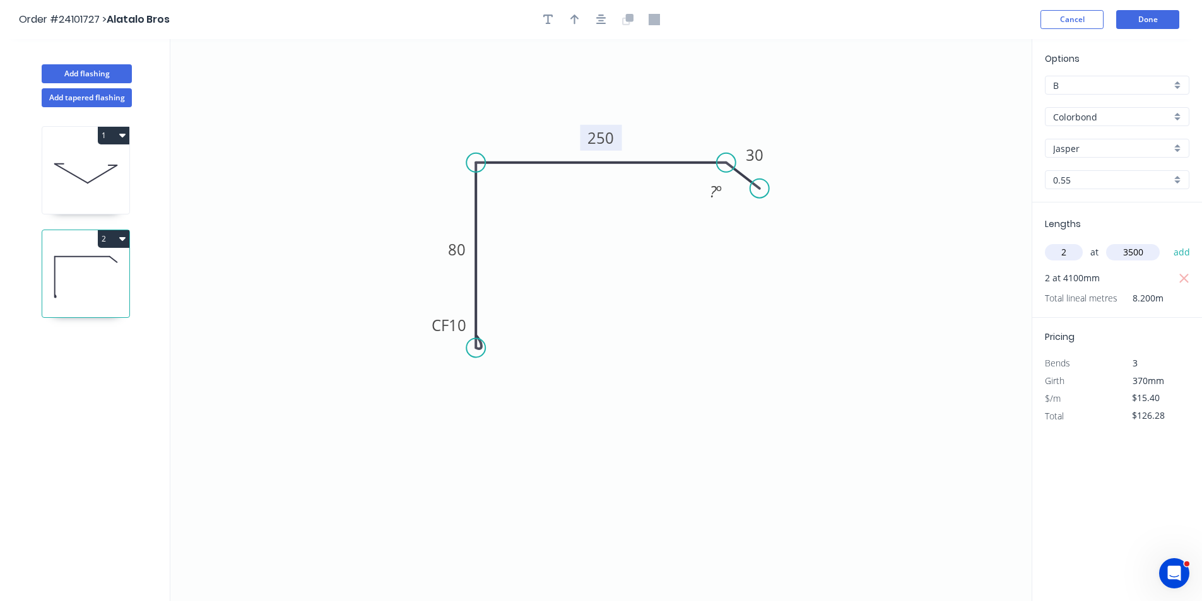
type input "$234.08"
click at [1138, 25] on button "Done" at bounding box center [1147, 19] width 63 height 19
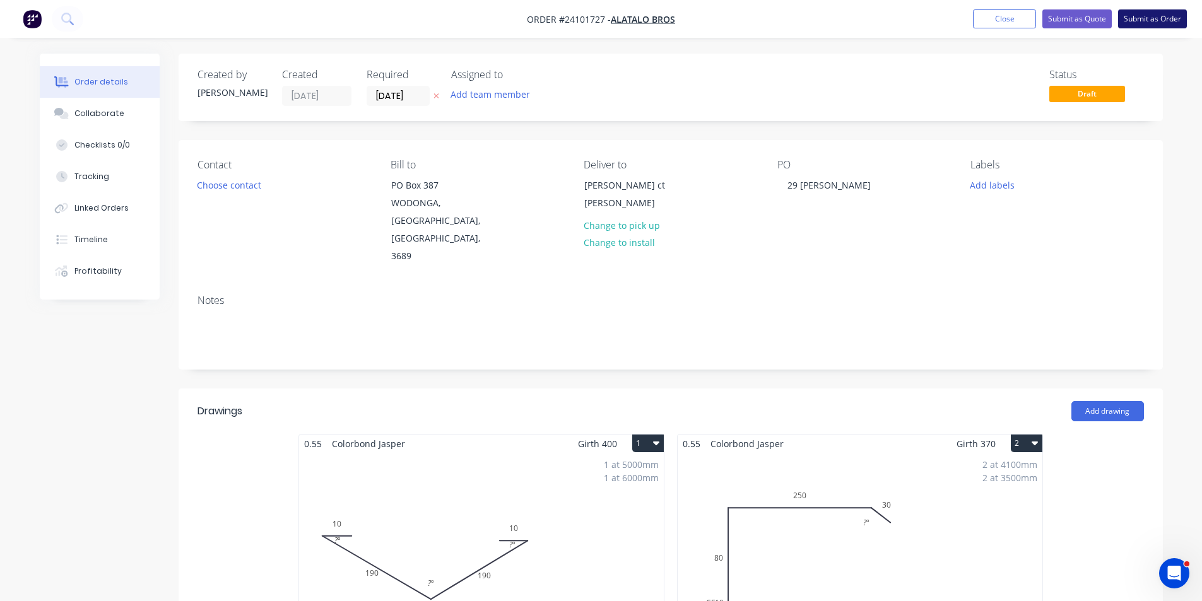
click at [1173, 24] on button "Submit as Order" at bounding box center [1152, 18] width 69 height 19
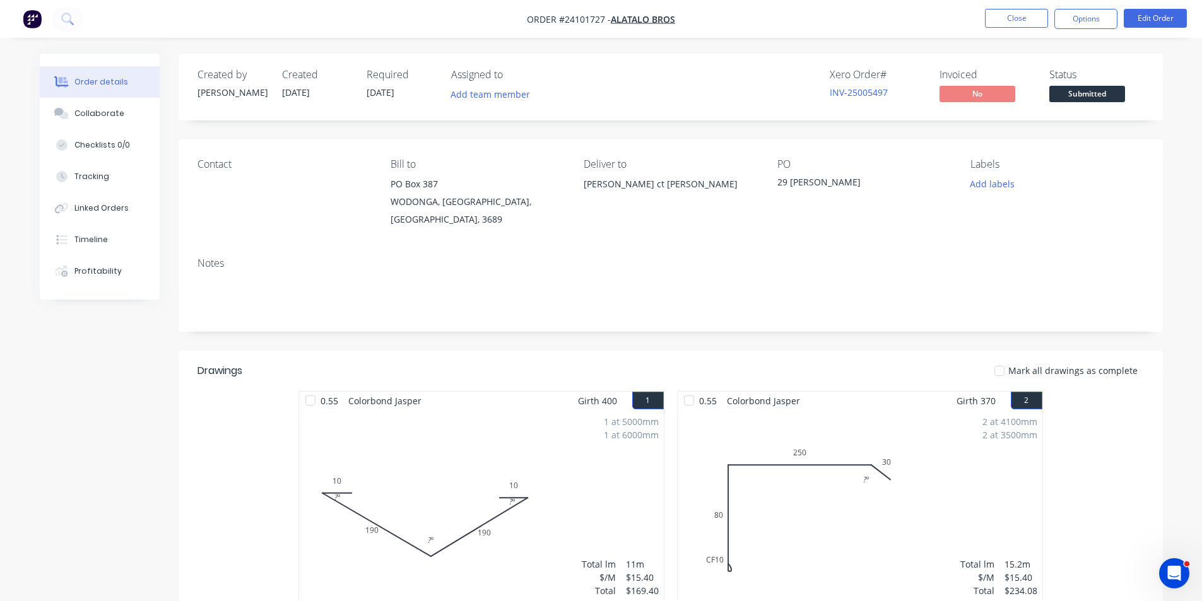
click at [32, 16] on img "button" at bounding box center [32, 18] width 19 height 19
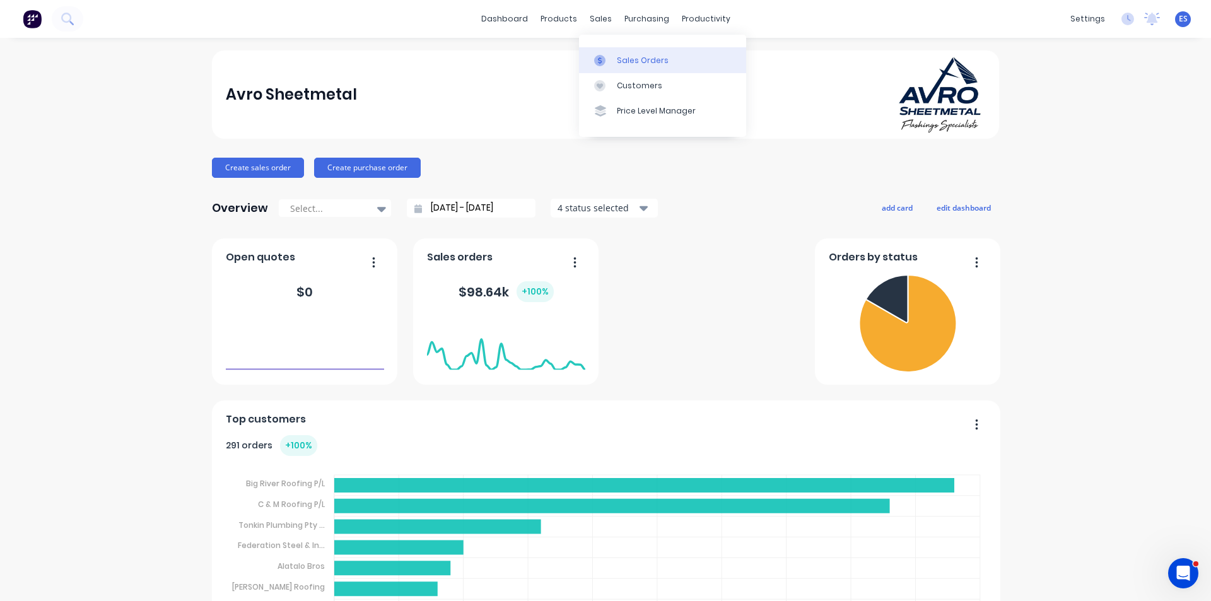
click at [613, 52] on link "Sales Orders" at bounding box center [662, 59] width 167 height 25
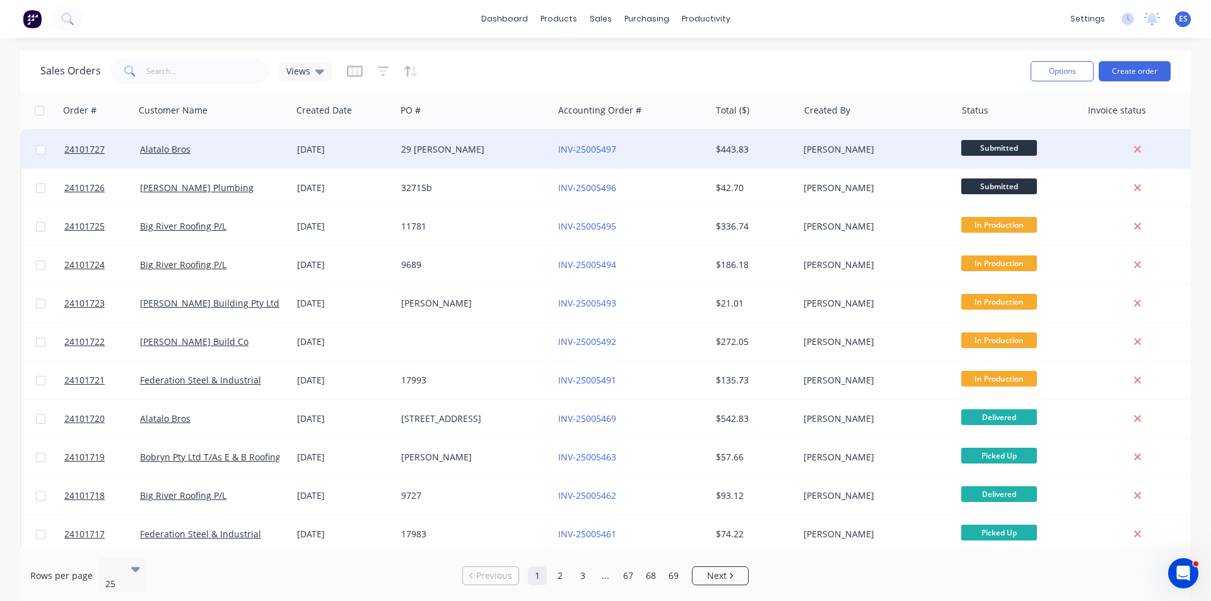
click at [488, 155] on div "29 [PERSON_NAME]" at bounding box center [471, 149] width 140 height 13
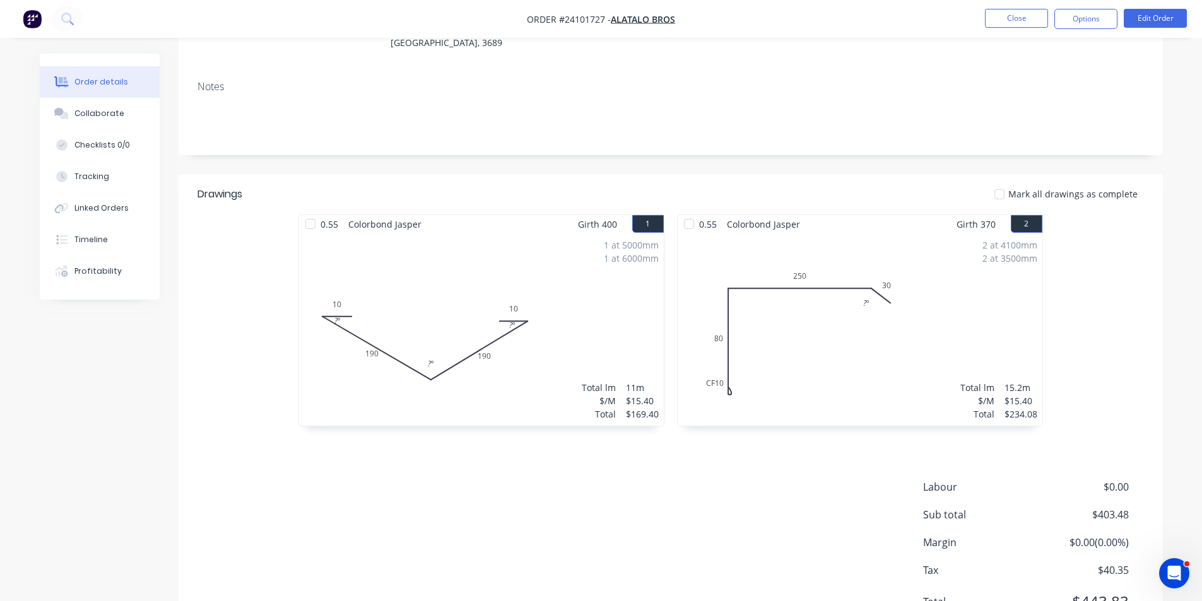
scroll to position [227, 0]
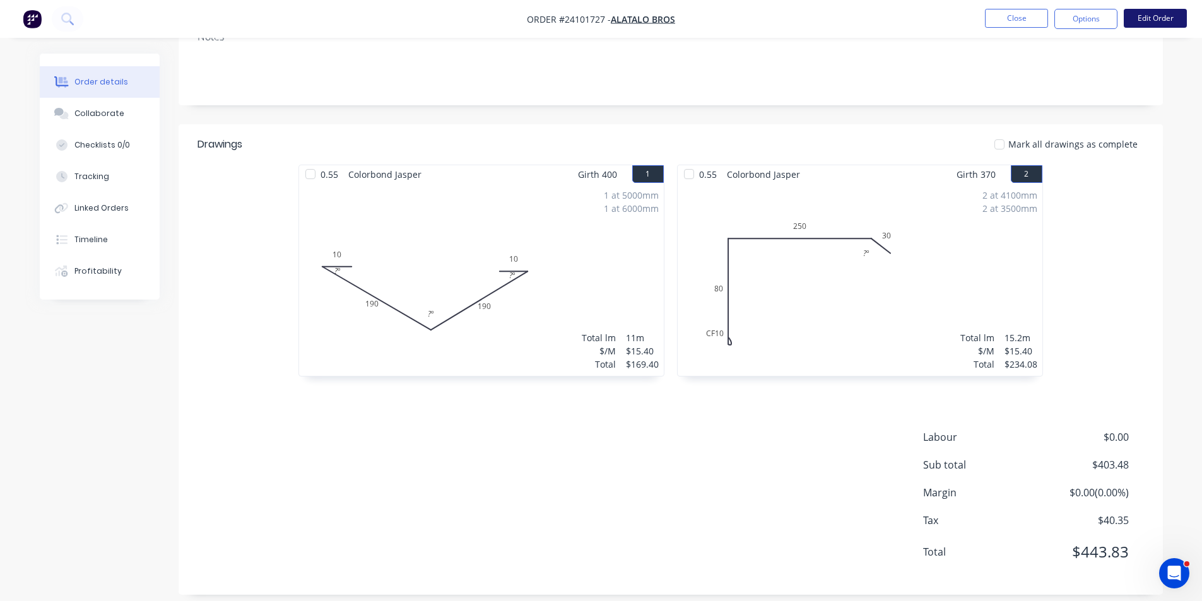
click at [1166, 23] on button "Edit Order" at bounding box center [1155, 18] width 63 height 19
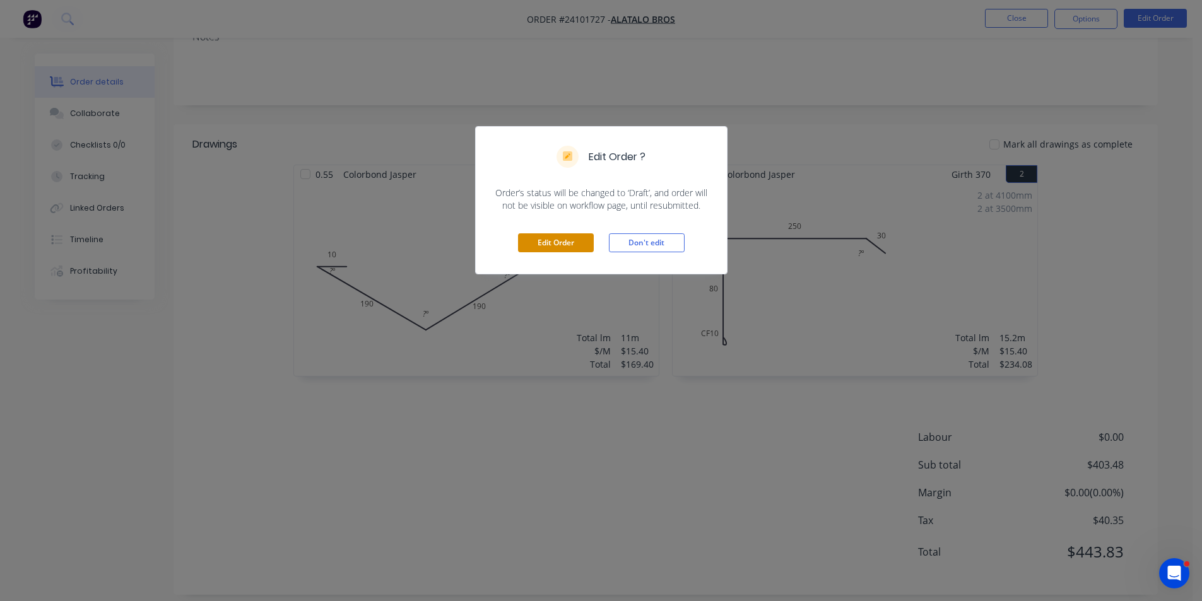
click at [574, 235] on button "Edit Order" at bounding box center [556, 242] width 76 height 19
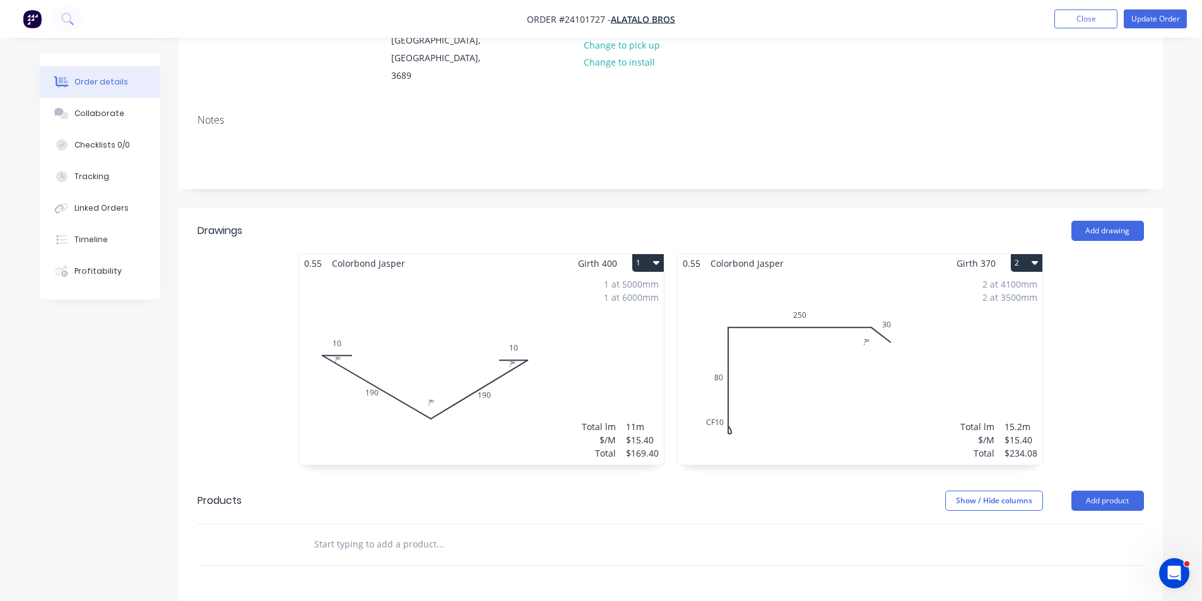
scroll to position [379, 0]
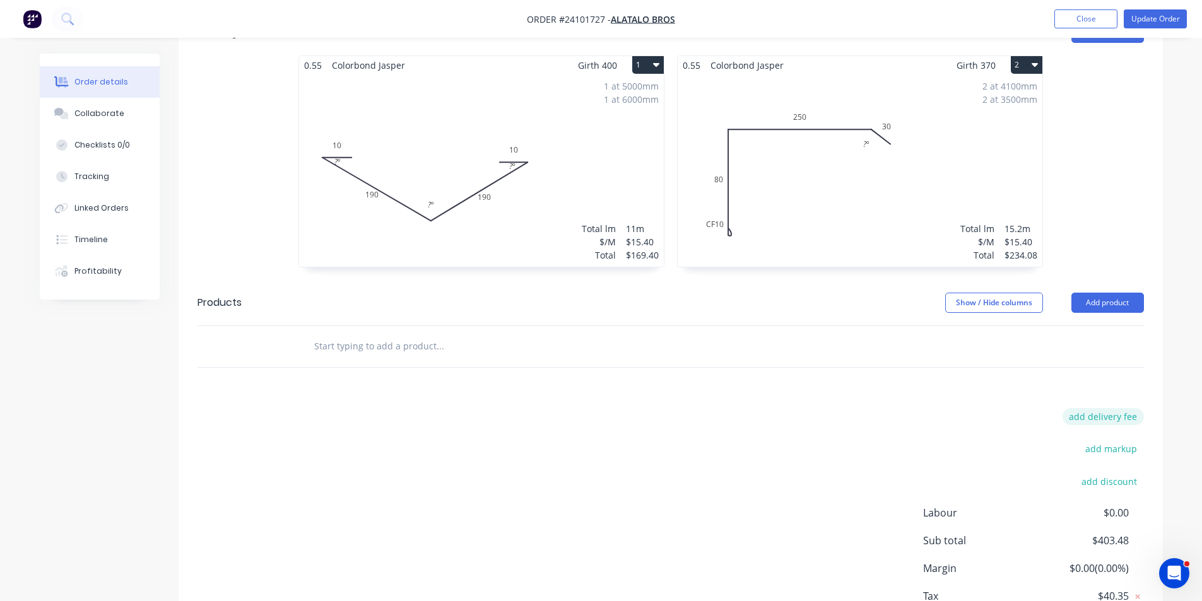
click at [1125, 408] on button "add delivery fee" at bounding box center [1103, 416] width 81 height 17
type input "60"
click input "submit" at bounding box center [0, 0] width 0 height 0
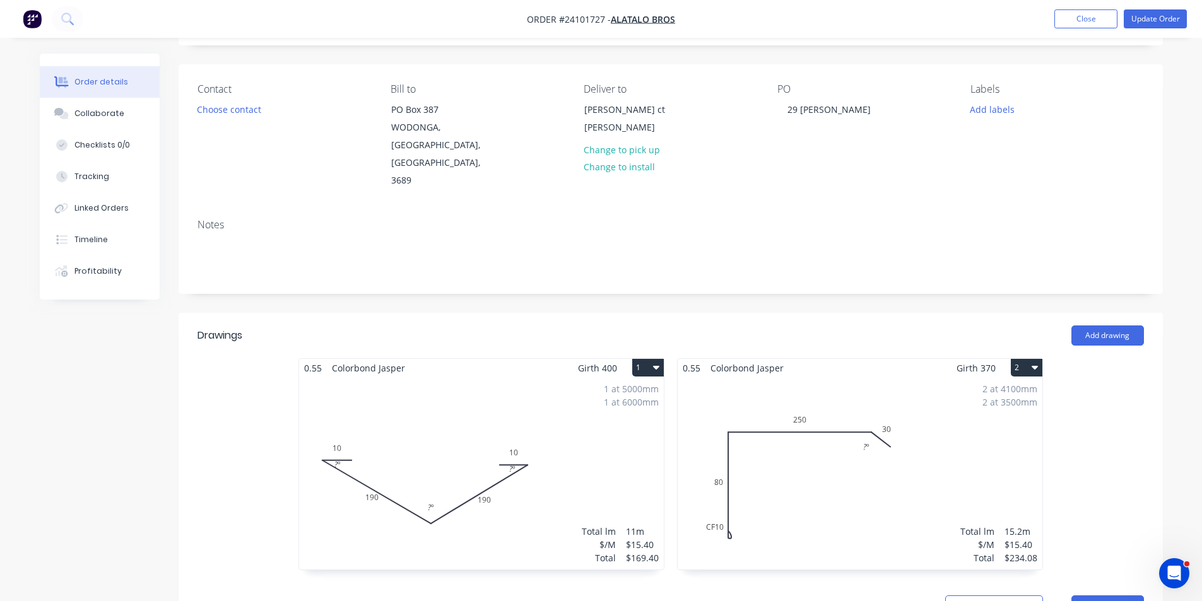
scroll to position [63, 0]
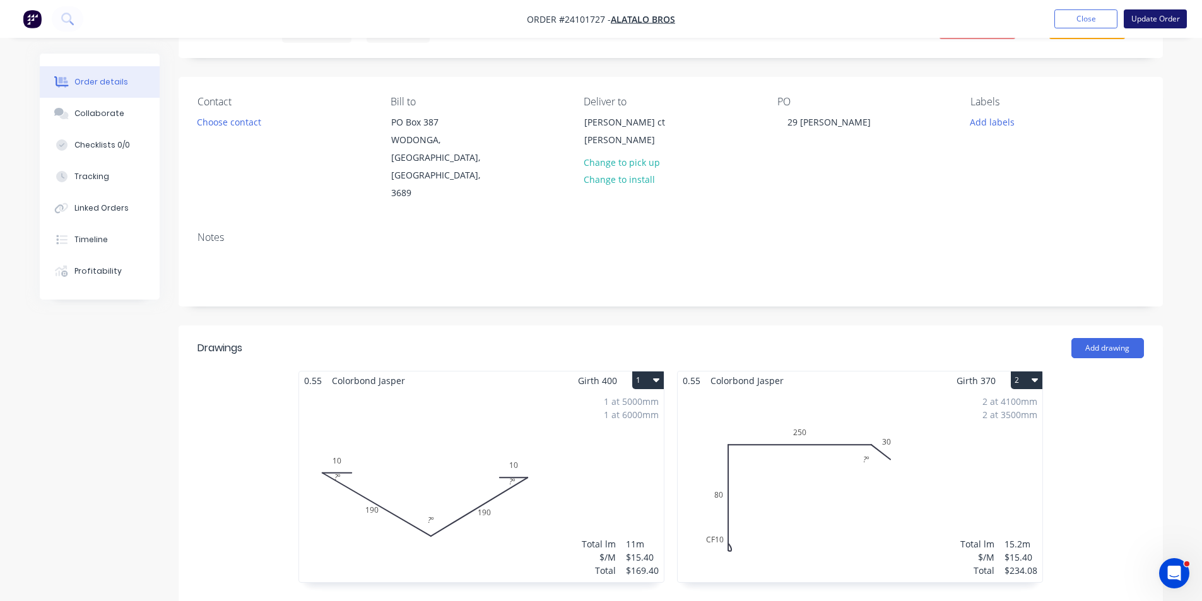
click at [1158, 22] on button "Update Order" at bounding box center [1155, 18] width 63 height 19
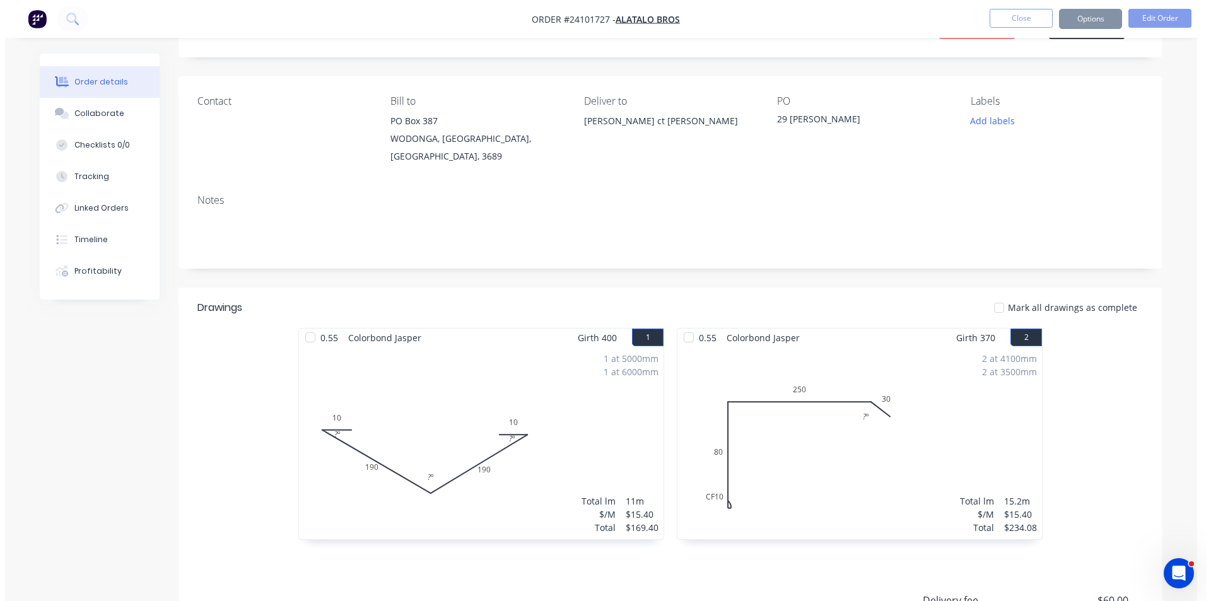
scroll to position [0, 0]
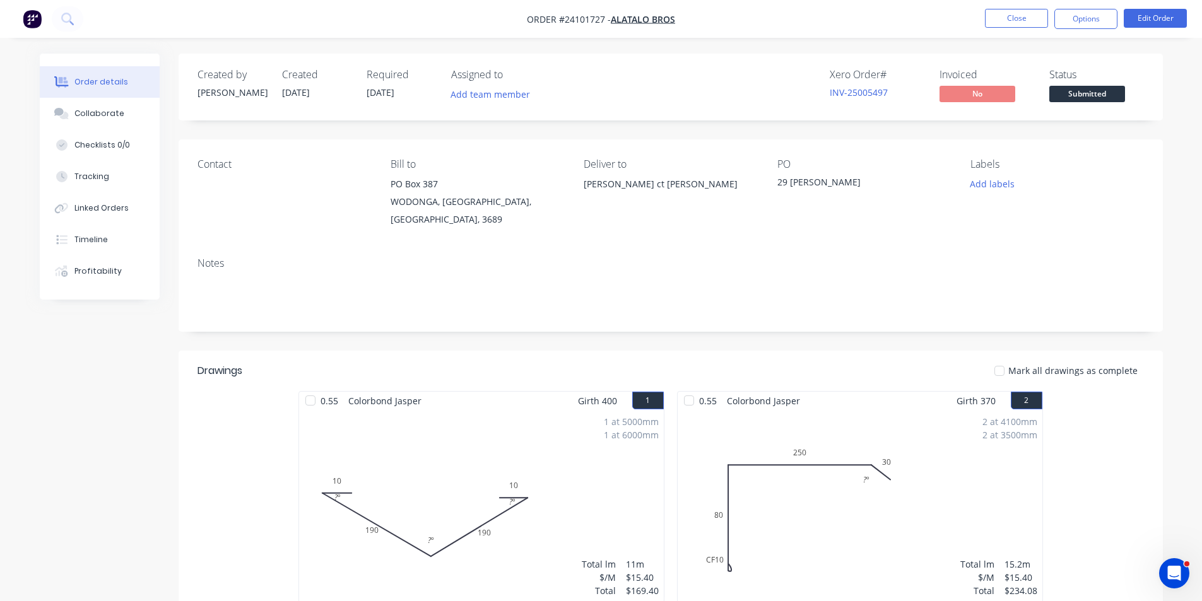
click at [36, 14] on img "button" at bounding box center [32, 18] width 19 height 19
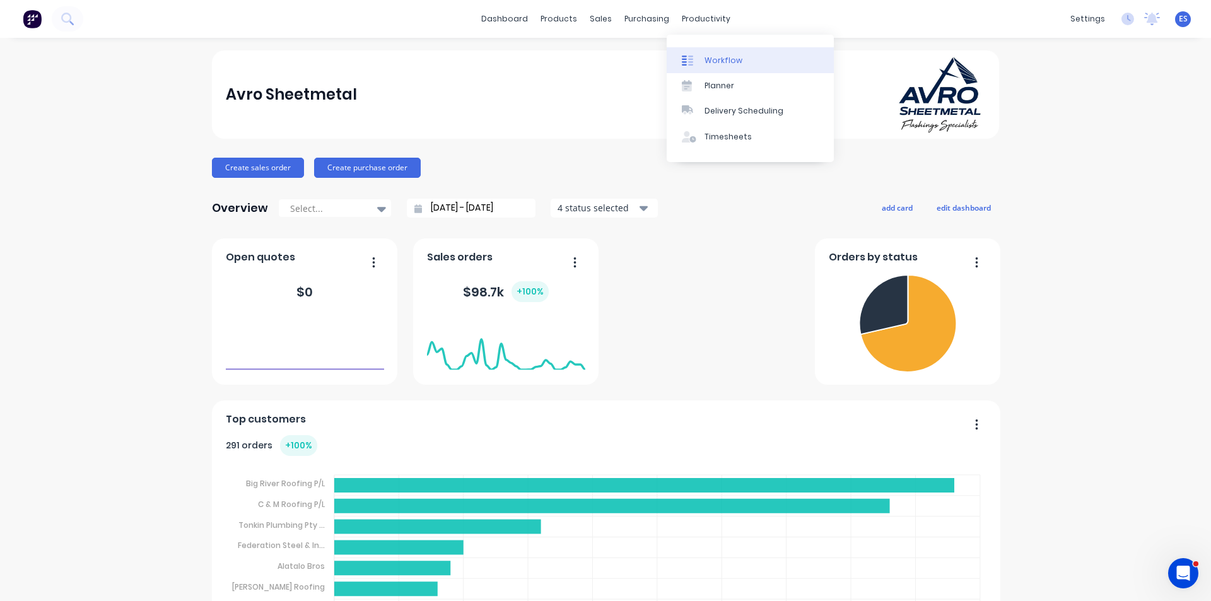
click at [724, 62] on div "Workflow" at bounding box center [724, 60] width 38 height 11
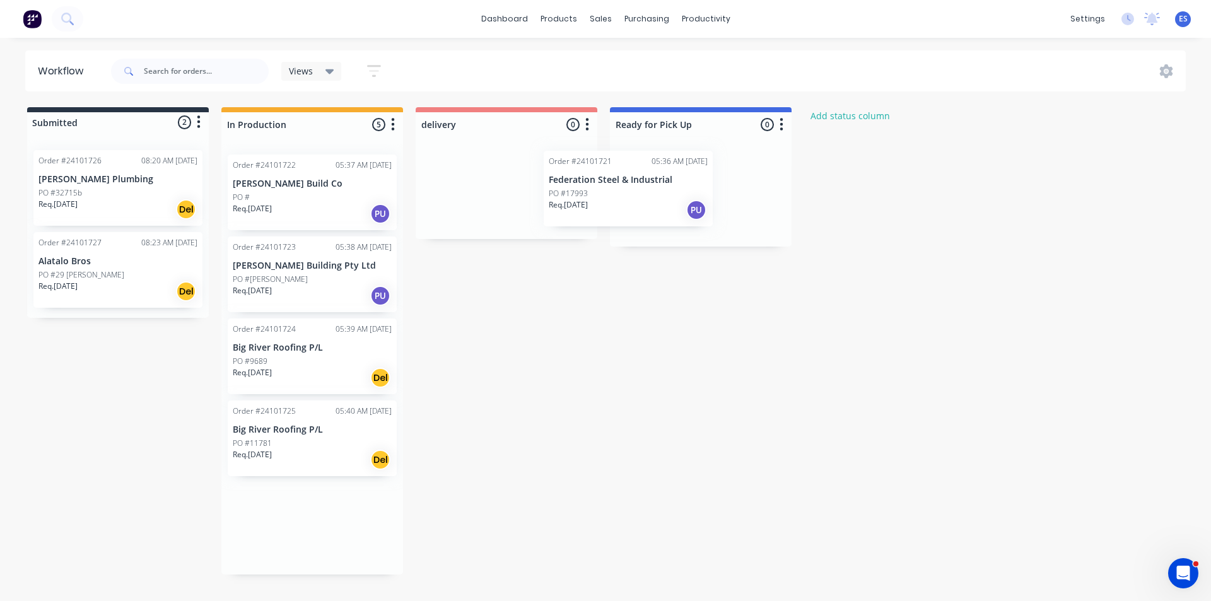
drag, startPoint x: 302, startPoint y: 214, endPoint x: 647, endPoint y: 209, distance: 345.8
click at [647, 209] on div "Submitted 2 Status colour #273444 hex #273444 Save Cancel Summaries Total order…" at bounding box center [585, 341] width 1189 height 468
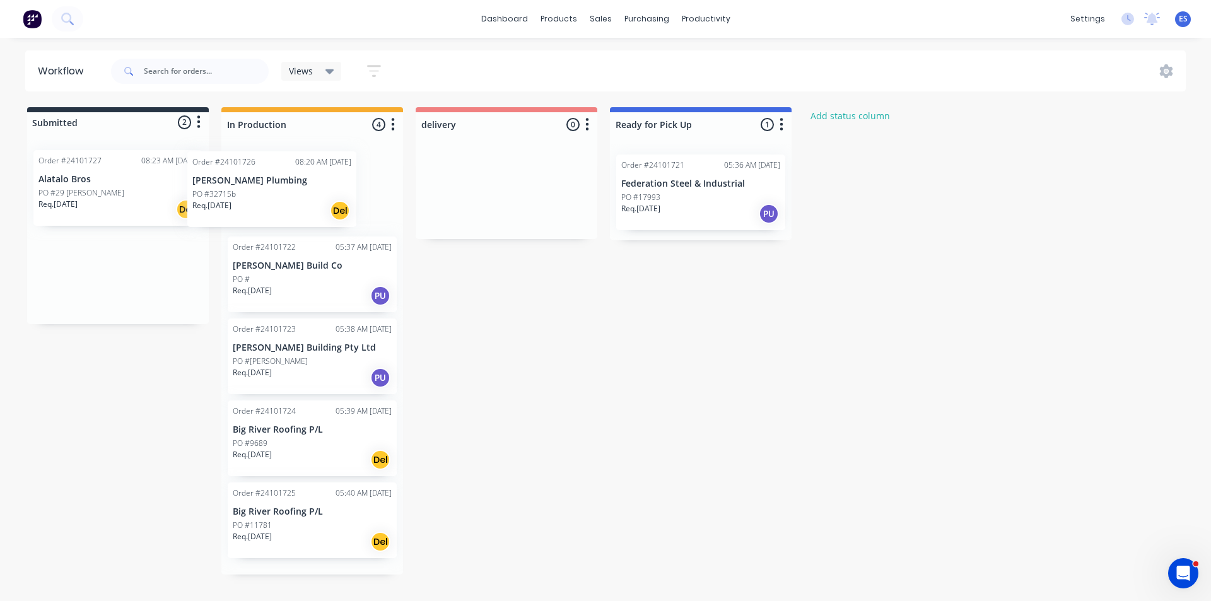
drag, startPoint x: 119, startPoint y: 207, endPoint x: 287, endPoint y: 211, distance: 168.5
click at [287, 211] on div "Submitted 2 Status colour #273444 hex #273444 Save Cancel Summaries Total order…" at bounding box center [585, 341] width 1189 height 468
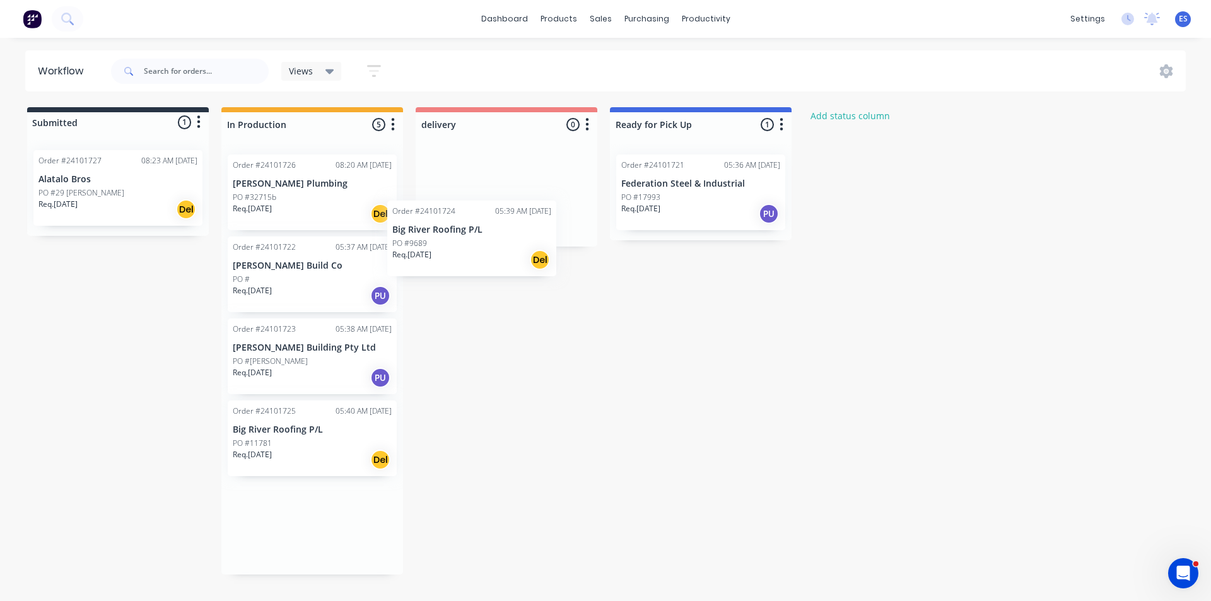
drag, startPoint x: 284, startPoint y: 447, endPoint x: 458, endPoint y: 221, distance: 284.7
click at [457, 223] on div "Submitted 1 Status colour #273444 hex #273444 Save Cancel Summaries Total order…" at bounding box center [585, 341] width 1189 height 468
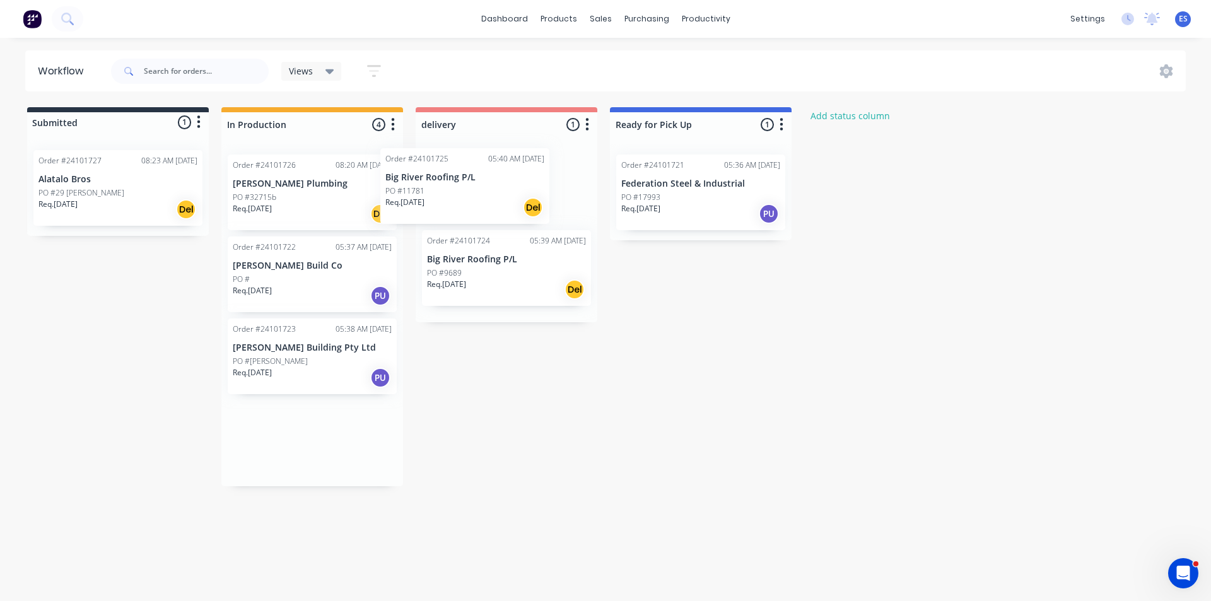
drag, startPoint x: 319, startPoint y: 445, endPoint x: 478, endPoint y: 192, distance: 298.0
click at [478, 192] on div "Submitted 1 Status colour #273444 hex #273444 Save Cancel Summaries Total order…" at bounding box center [585, 296] width 1189 height 379
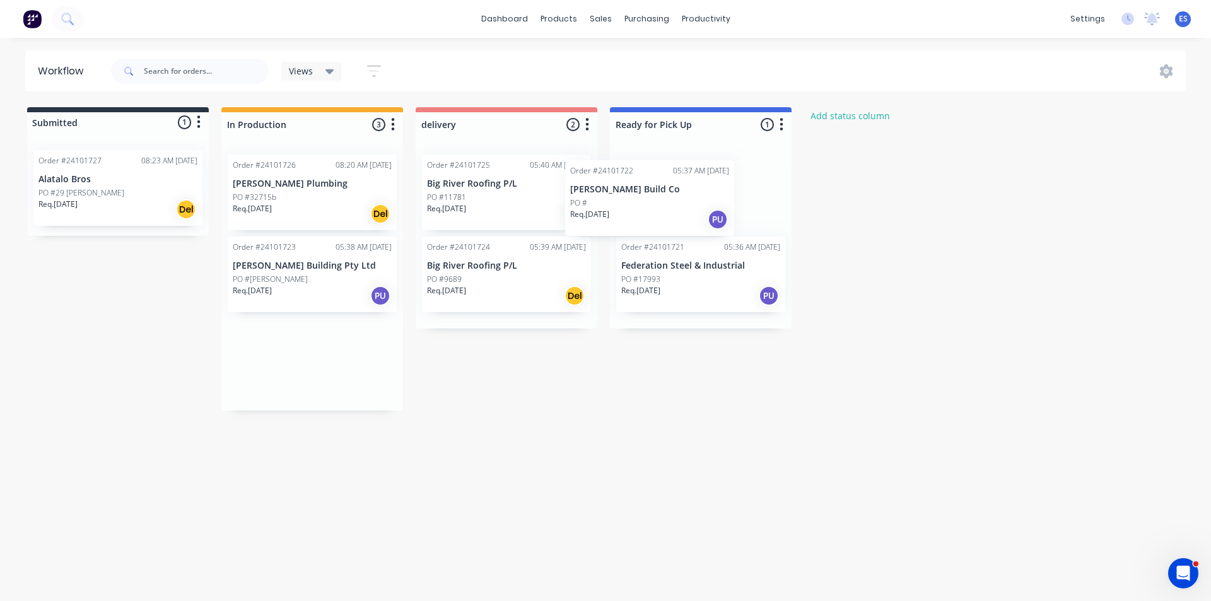
drag, startPoint x: 290, startPoint y: 278, endPoint x: 708, endPoint y: 191, distance: 426.6
click at [708, 191] on div "Submitted 1 Status colour #273444 hex #273444 Save Cancel Summaries Total order…" at bounding box center [585, 259] width 1189 height 304
